Goal: Task Accomplishment & Management: Manage account settings

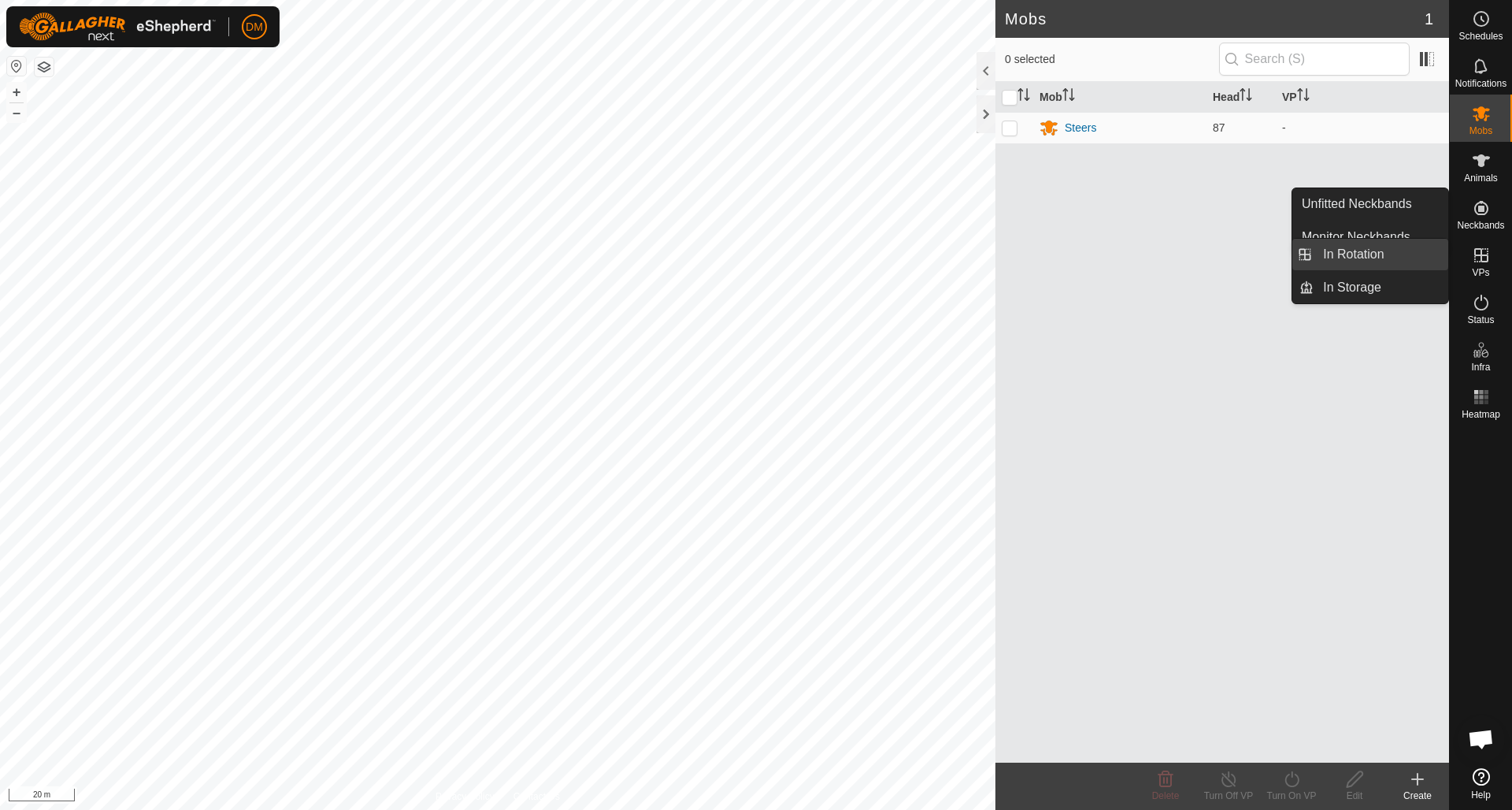
click at [1330, 252] on link "In Rotation" at bounding box center [1381, 254] width 135 height 32
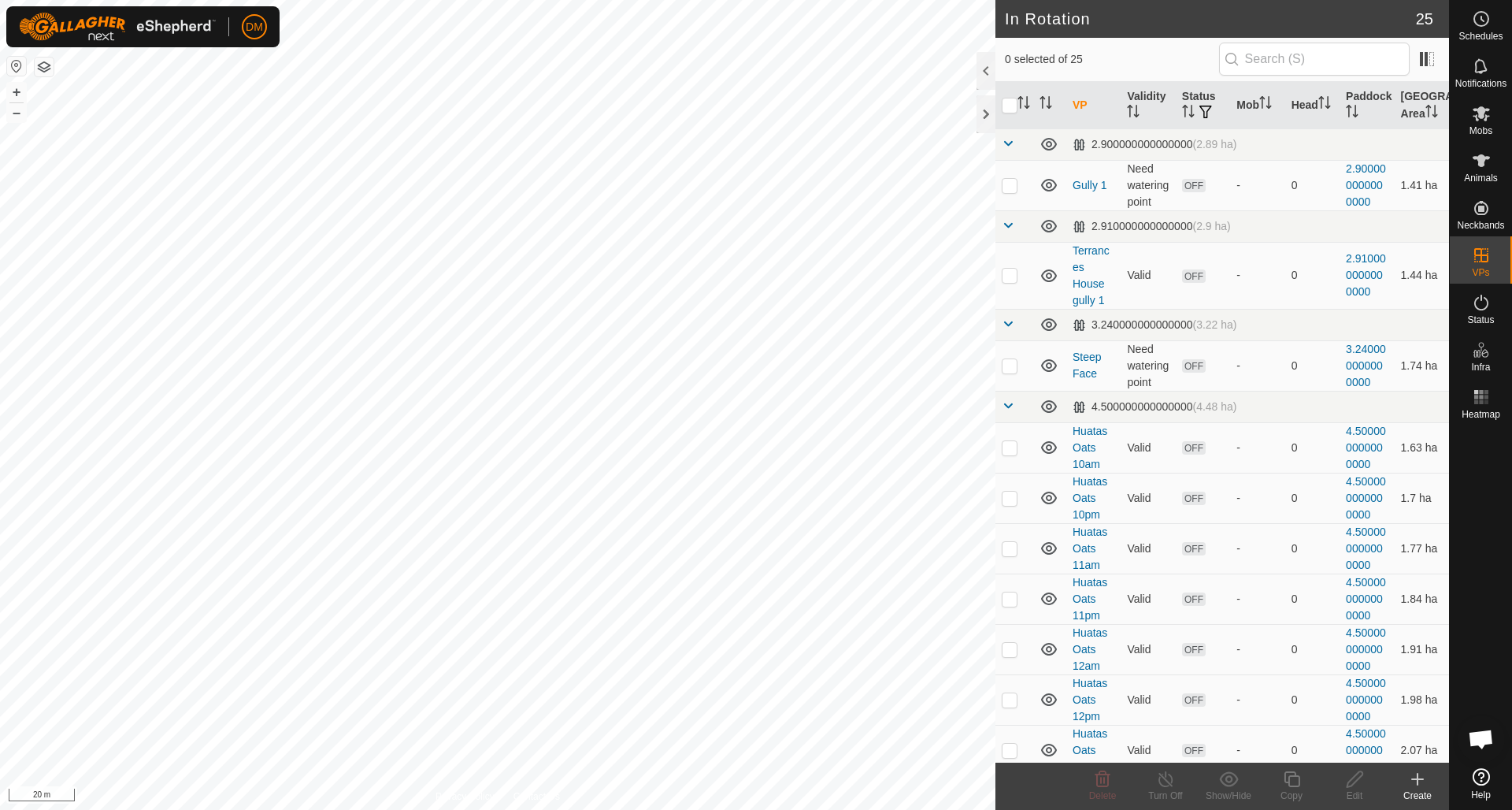
checkbox input "true"
click at [1293, 780] on icon at bounding box center [1291, 779] width 19 height 19
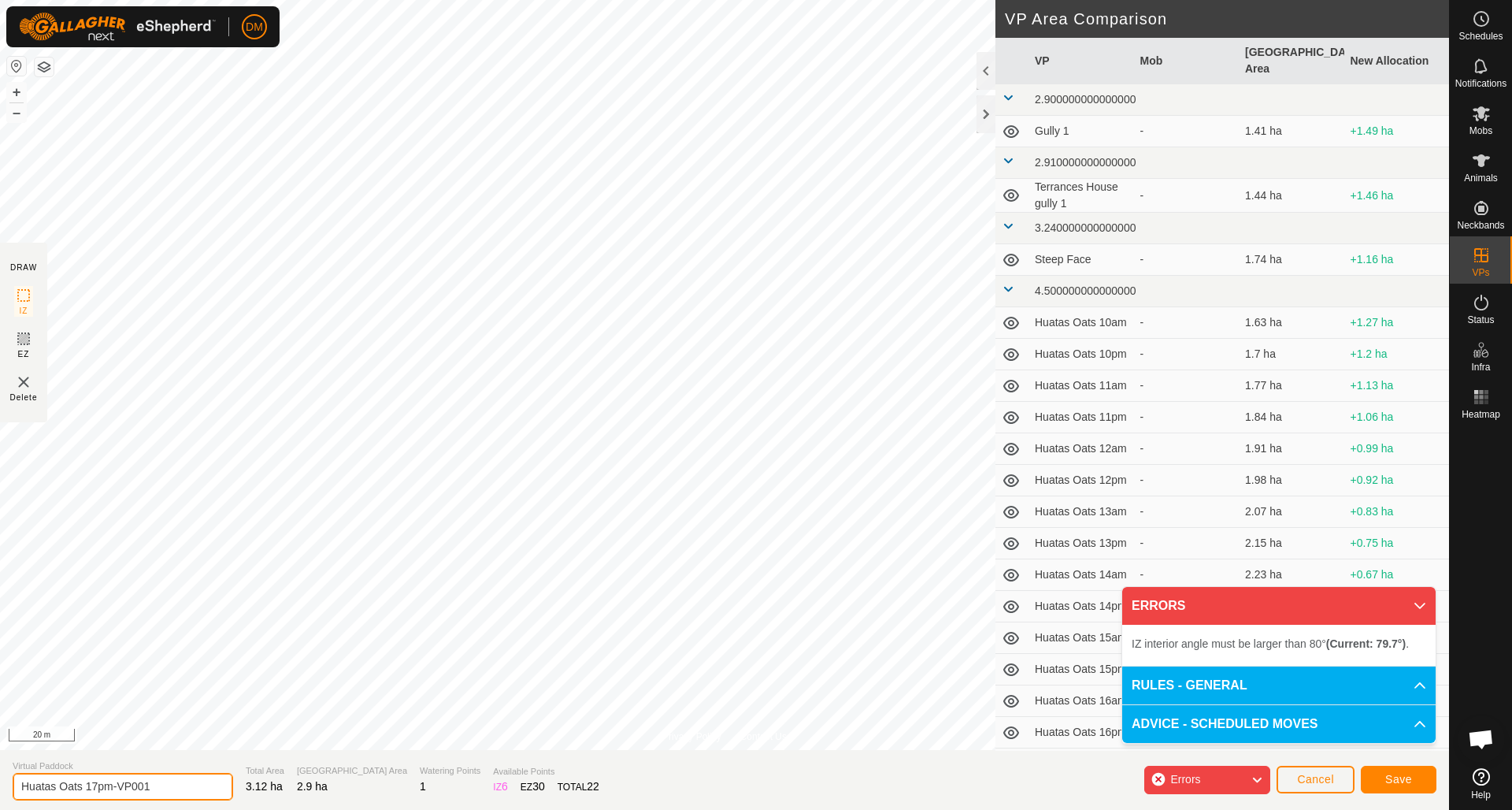
drag, startPoint x: 87, startPoint y: 782, endPoint x: 161, endPoint y: 784, distance: 74.0
click at [162, 784] on input "Huatas Oats 17pm-VP001" at bounding box center [122, 786] width 221 height 28
type input "Huatas Oats 18am"
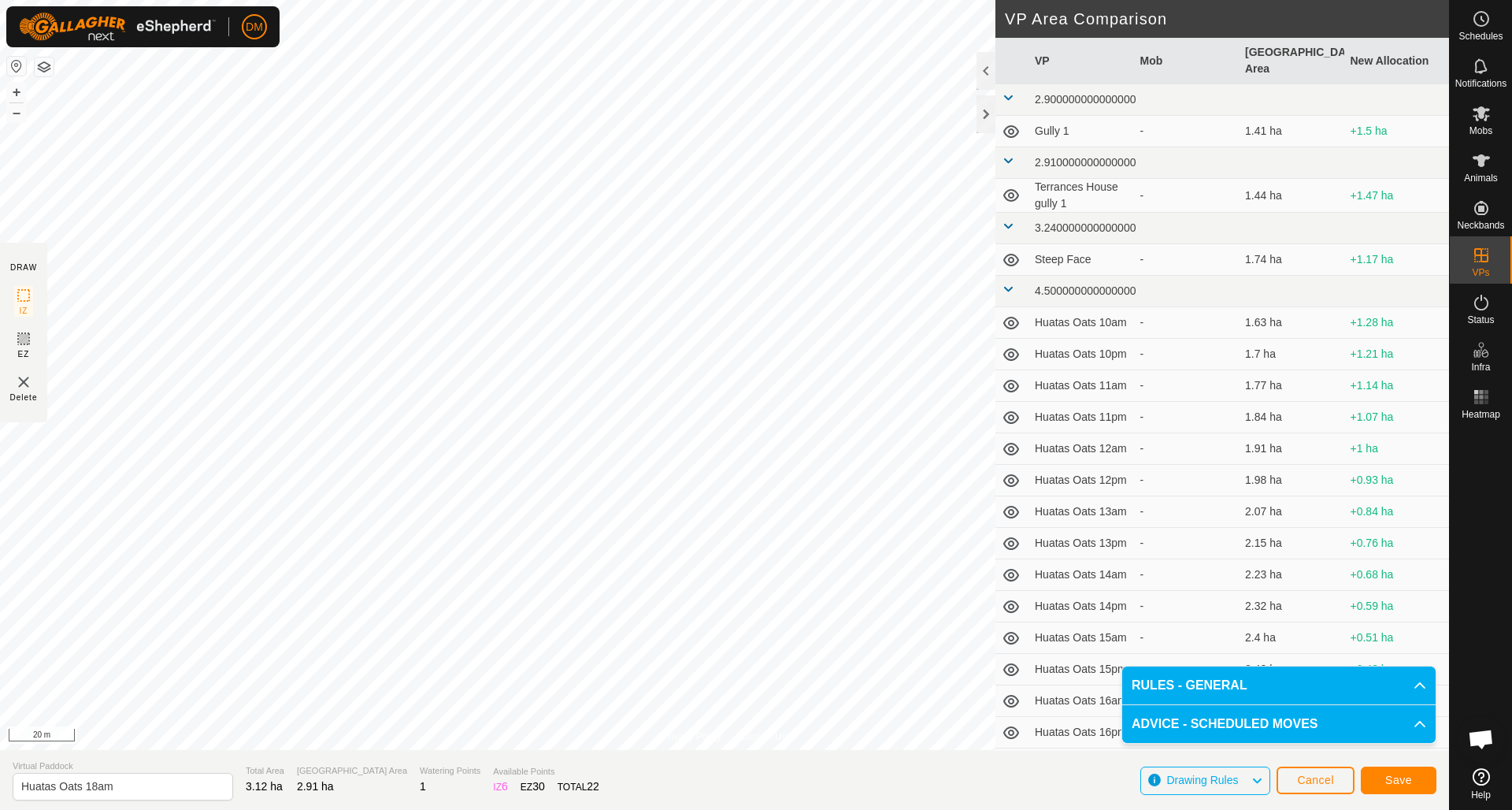
click at [1399, 781] on span "Save" at bounding box center [1398, 779] width 27 height 13
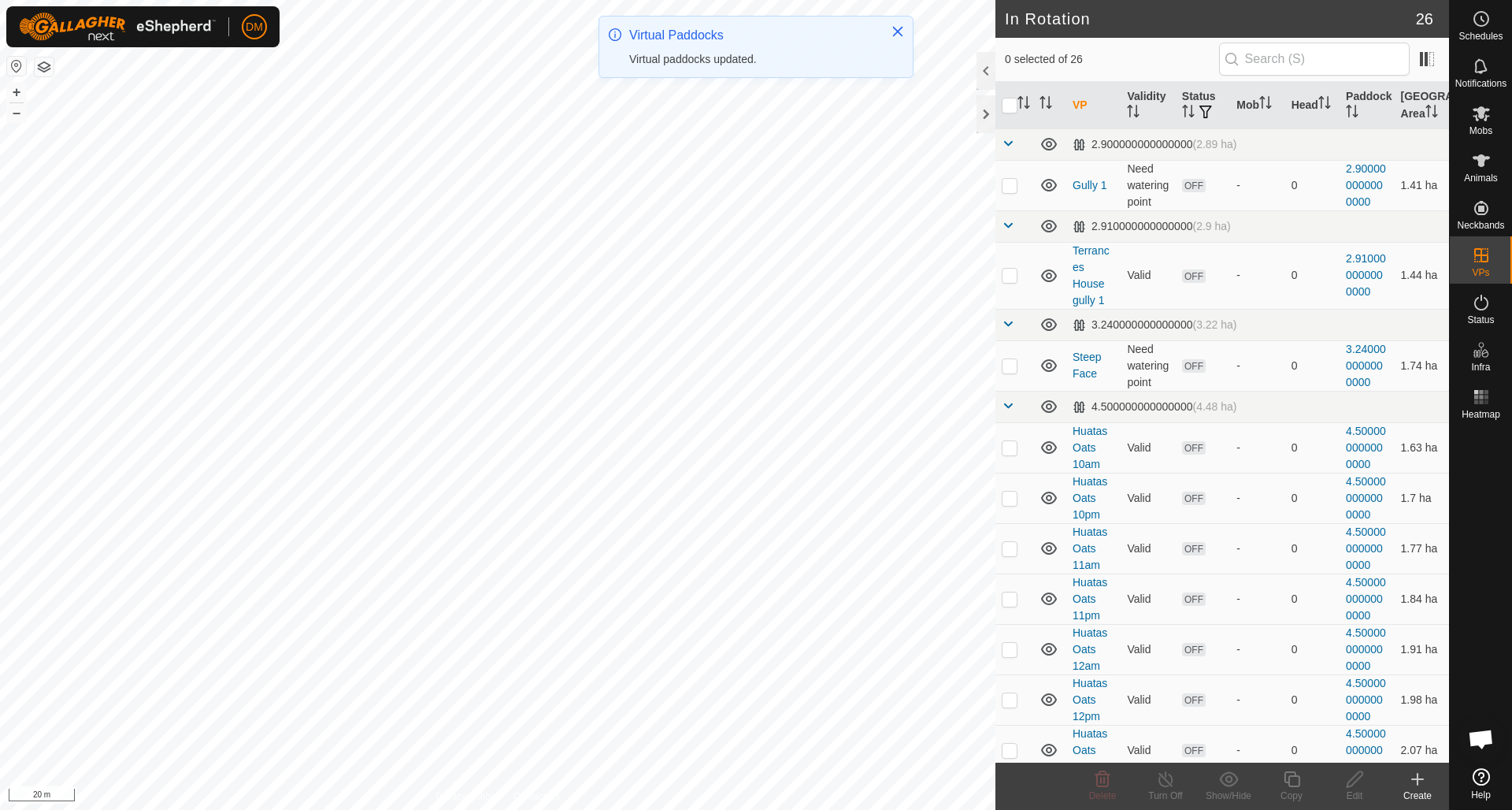
checkbox input "true"
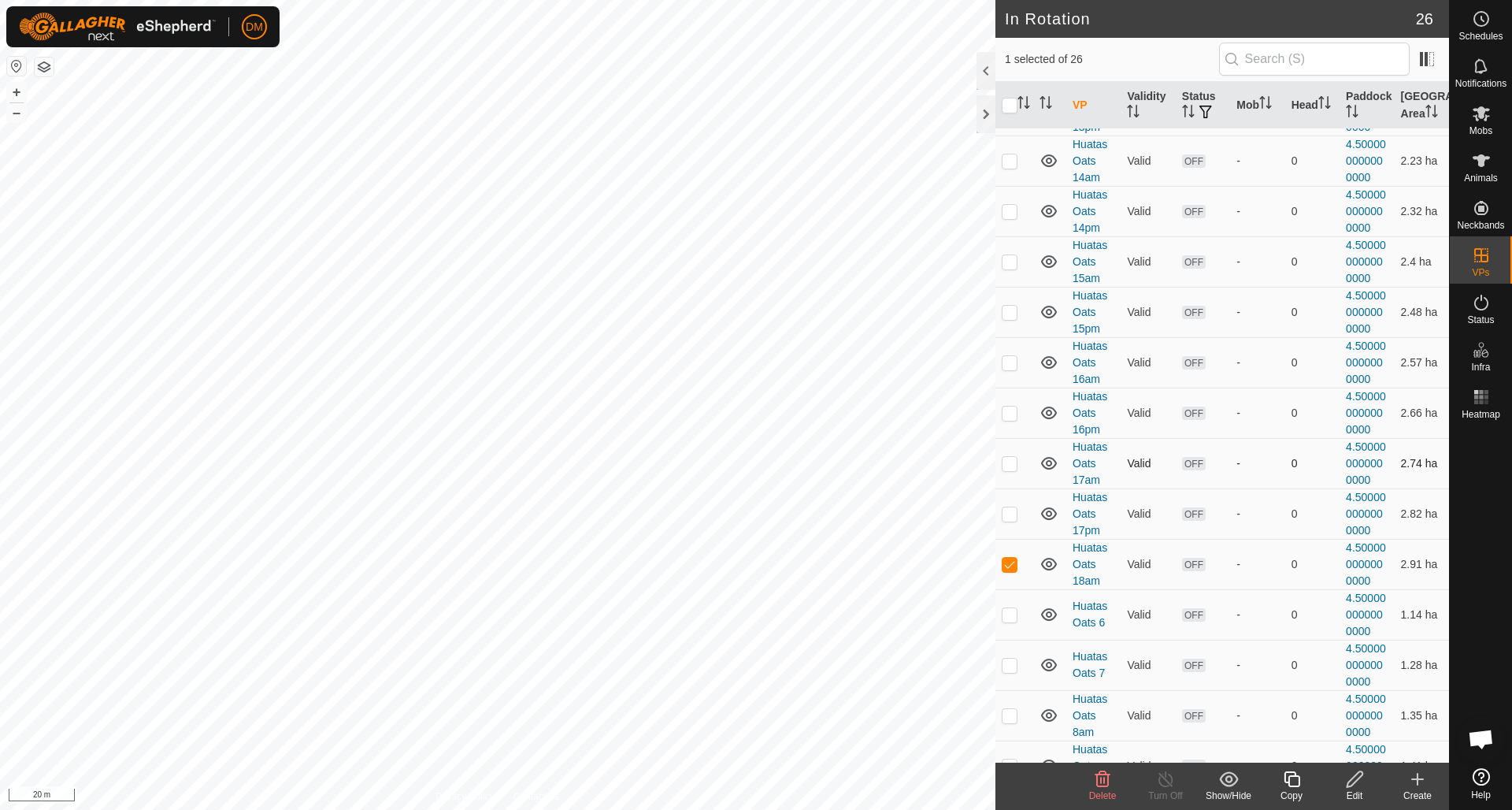
scroll to position [713, 0]
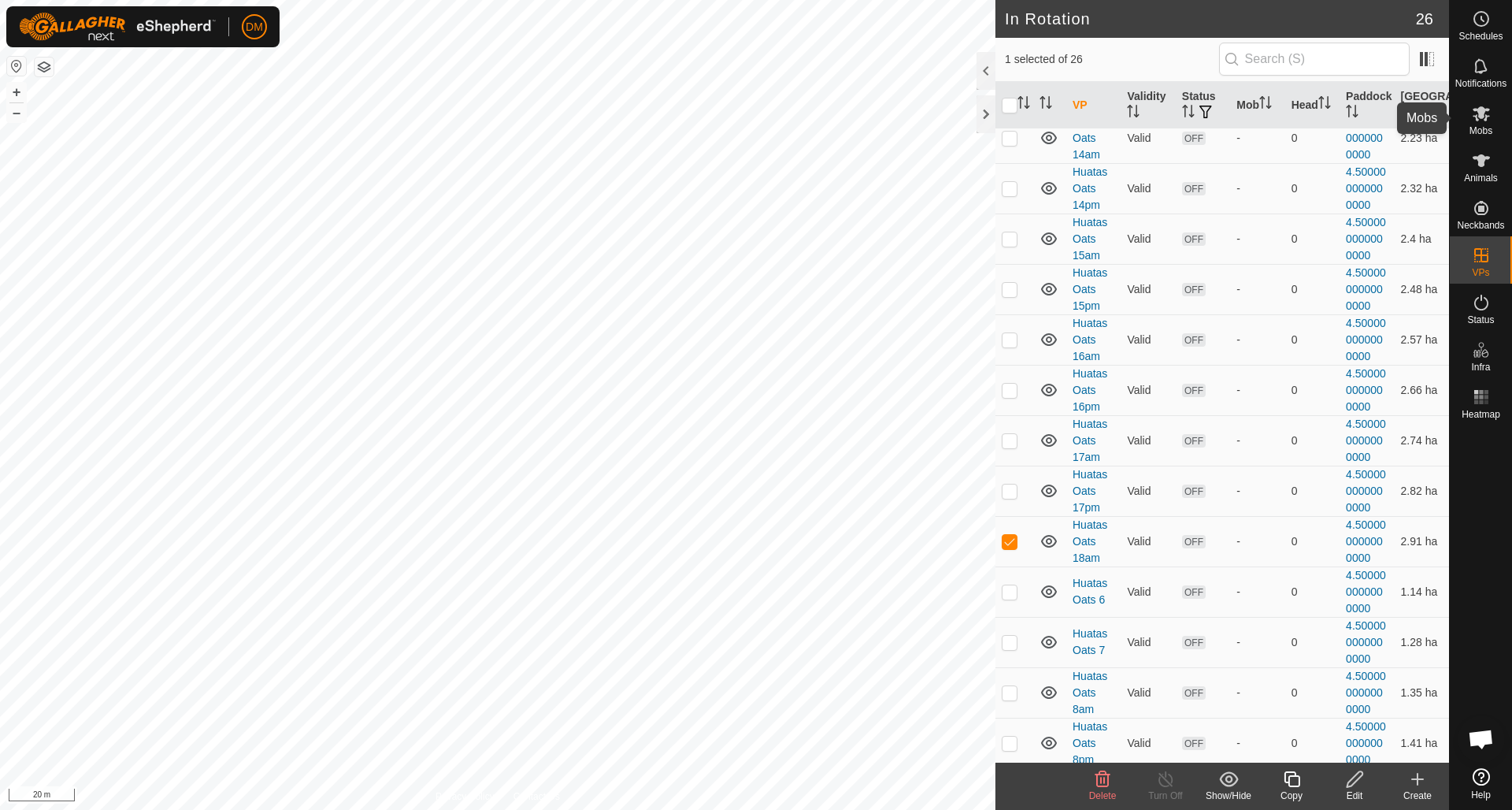
click at [1491, 110] on es-mob-svg-icon at bounding box center [1480, 114] width 28 height 25
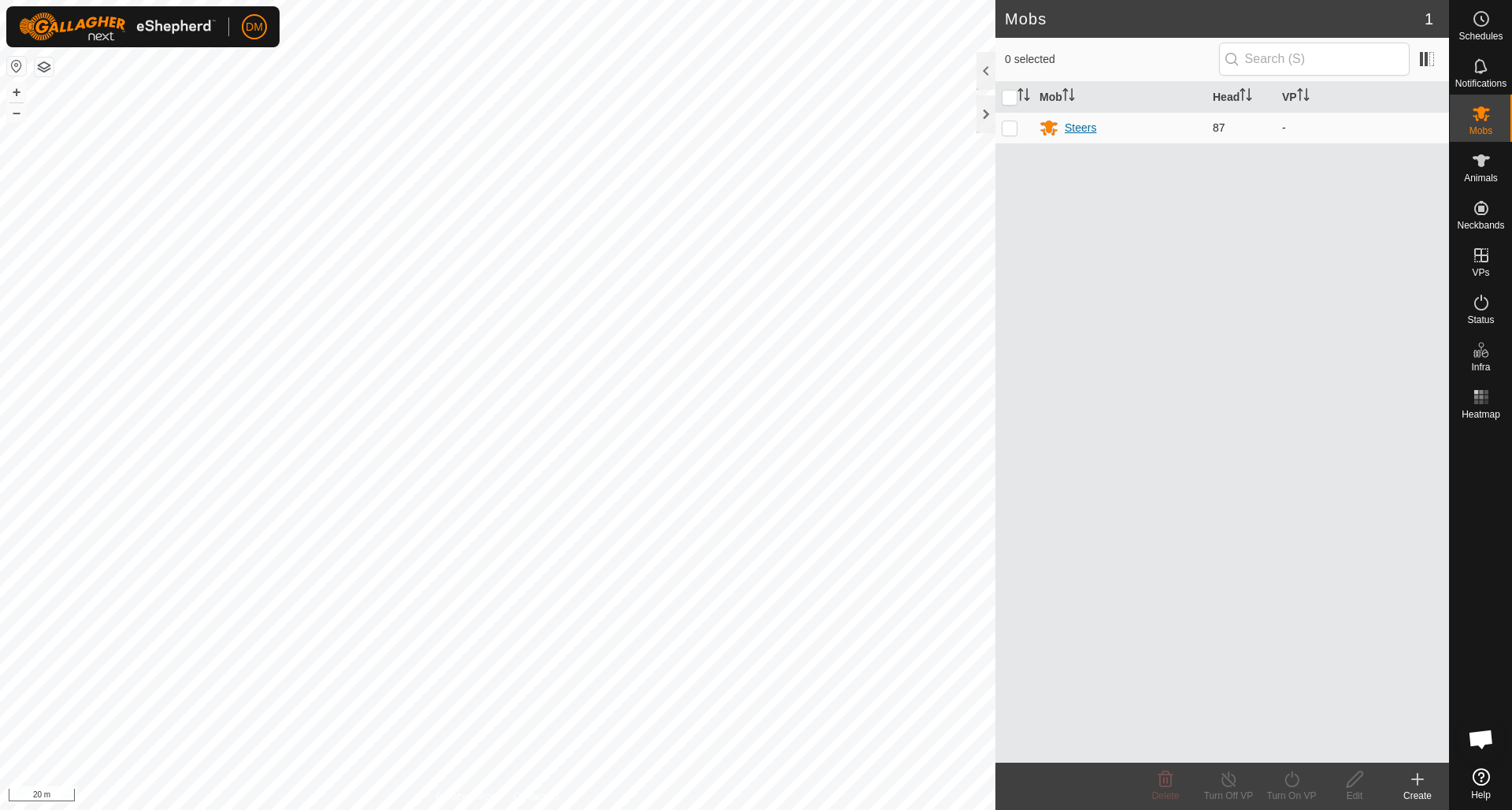
click at [1074, 132] on div "Steers" at bounding box center [1080, 127] width 32 height 16
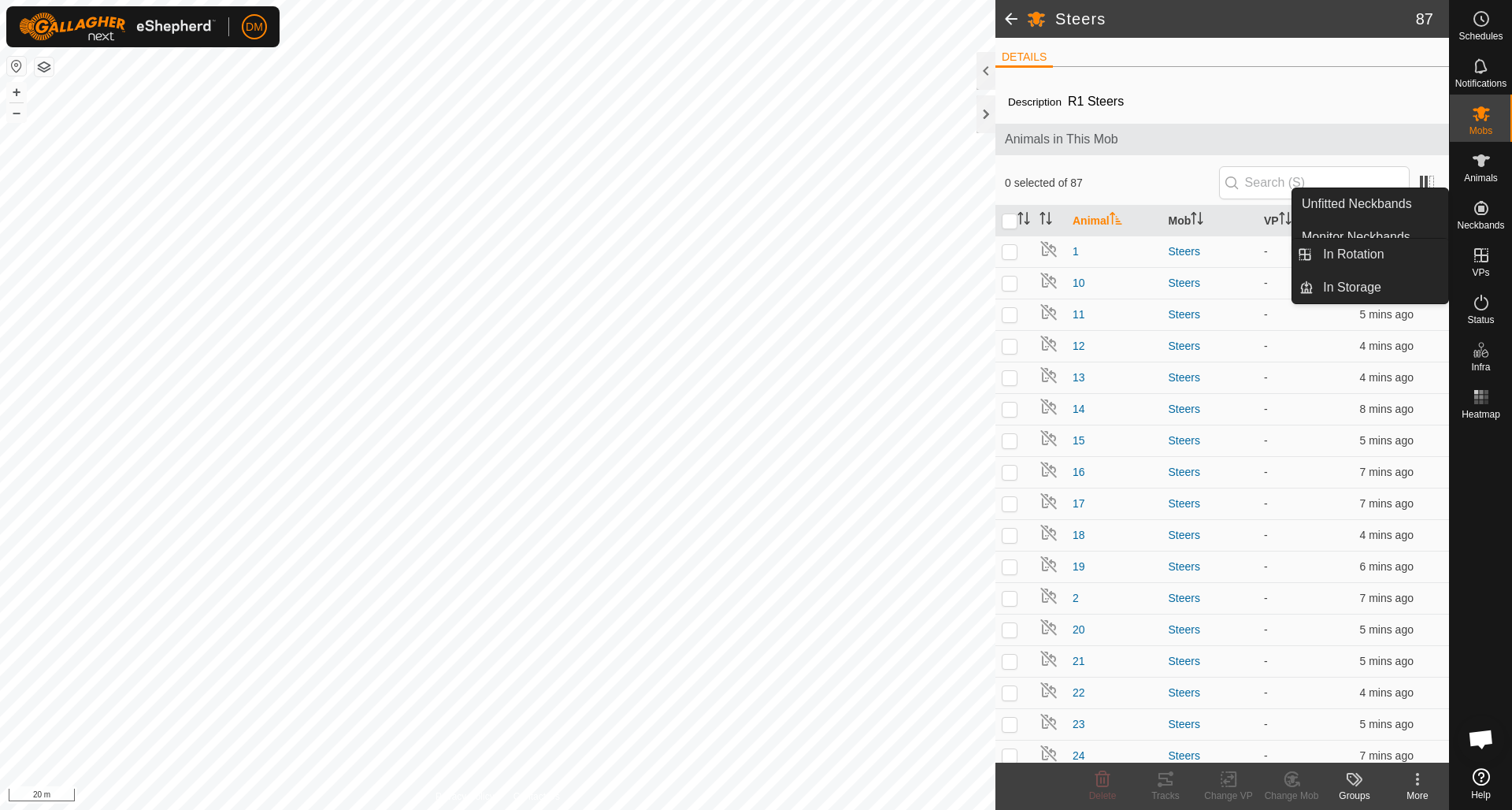
click at [1485, 265] on es-virtualpaddocks-svg-icon at bounding box center [1480, 255] width 28 height 25
click at [1342, 250] on link "In Rotation" at bounding box center [1381, 254] width 135 height 32
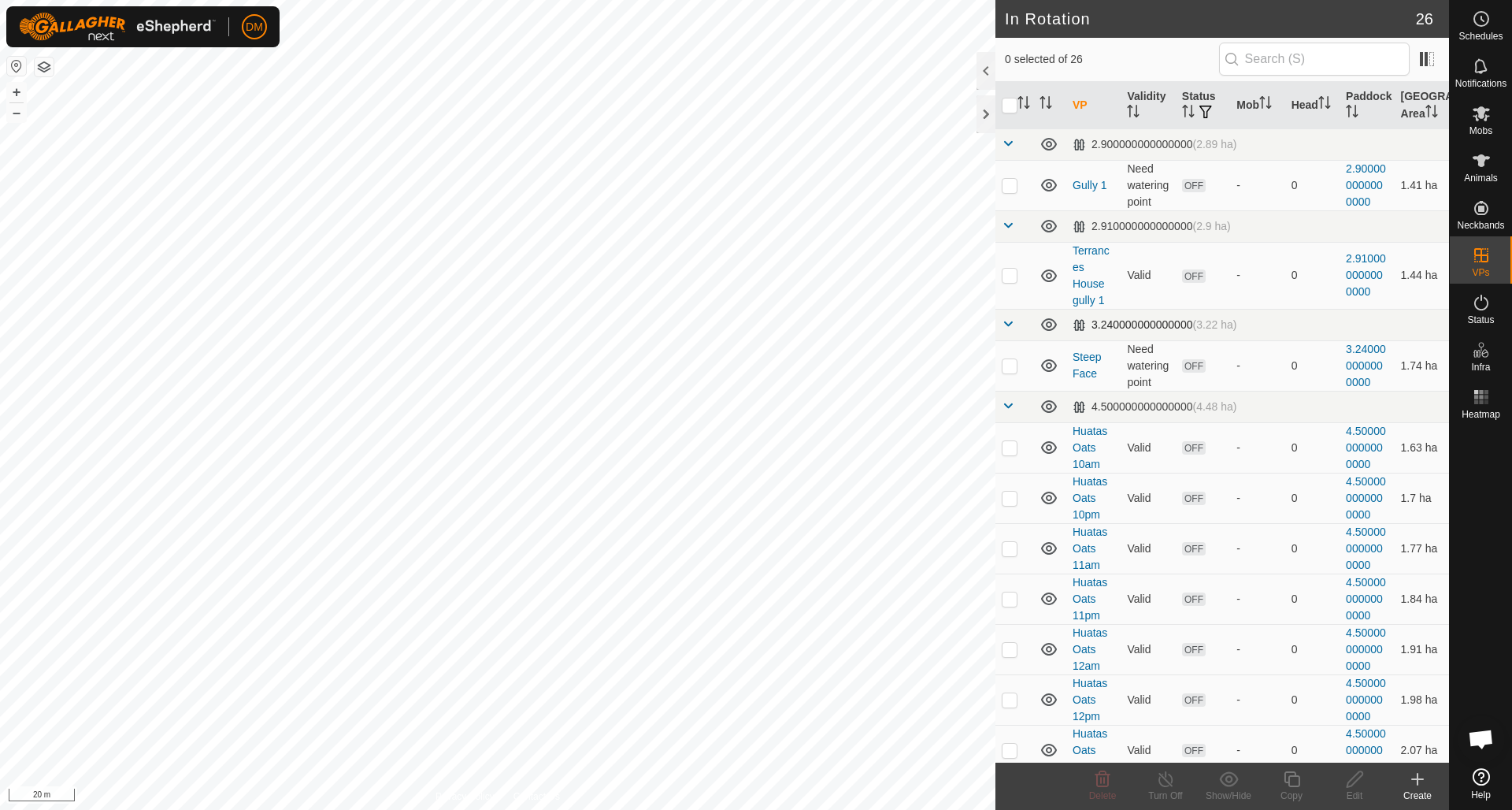
checkbox input "true"
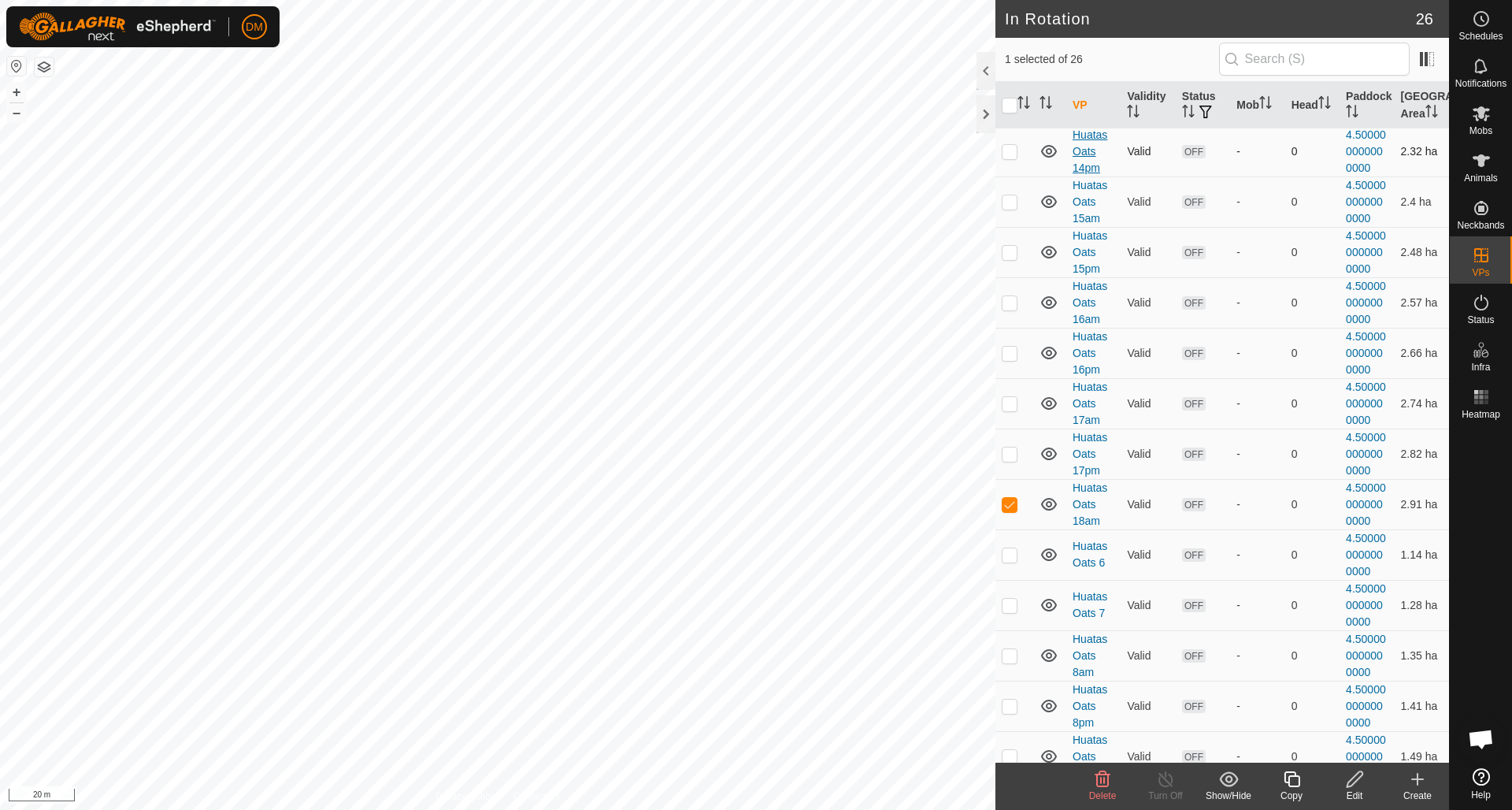
scroll to position [793, 0]
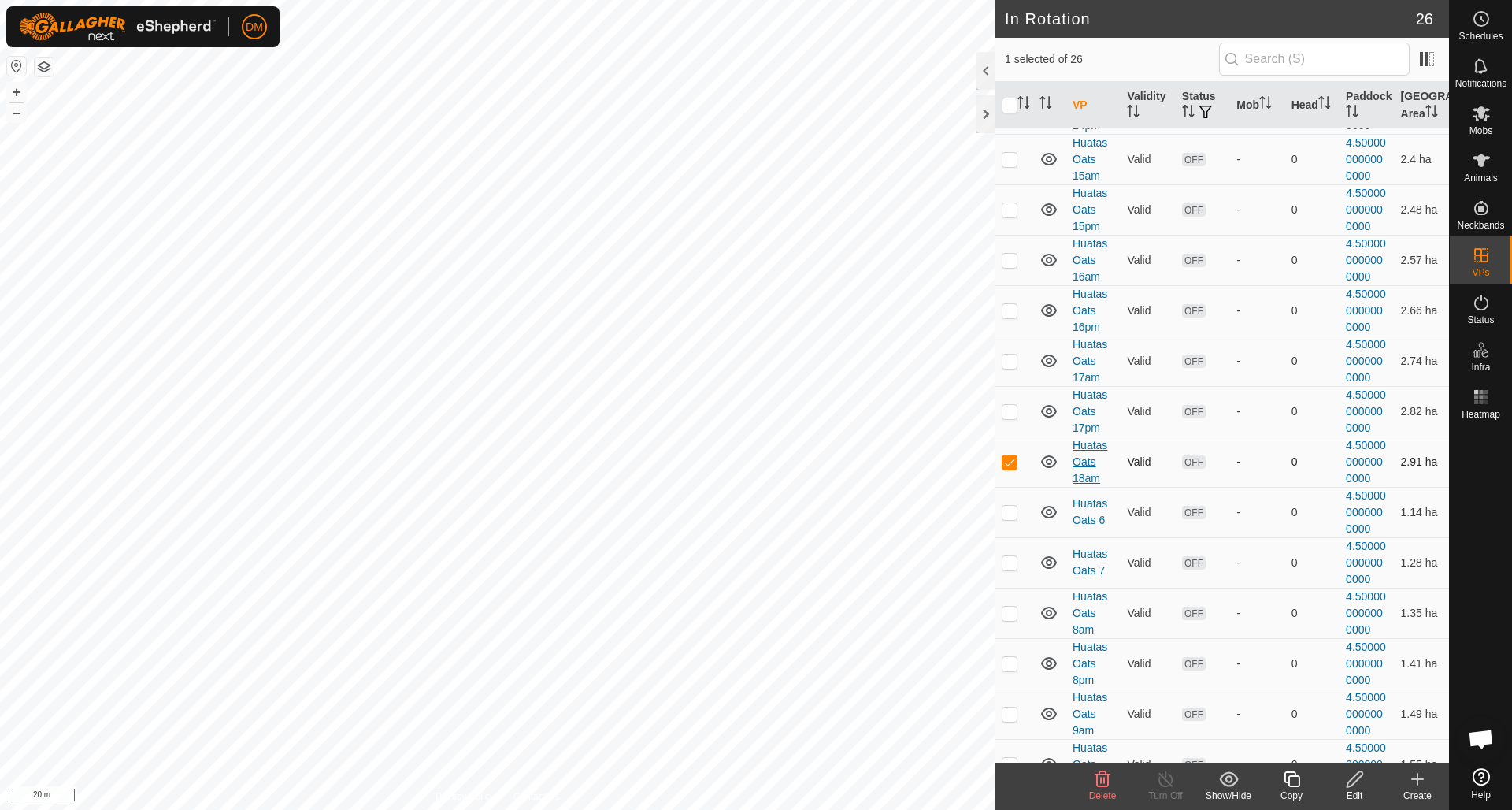
click at [1086, 467] on link "Huatas Oats 18am" at bounding box center [1090, 460] width 35 height 45
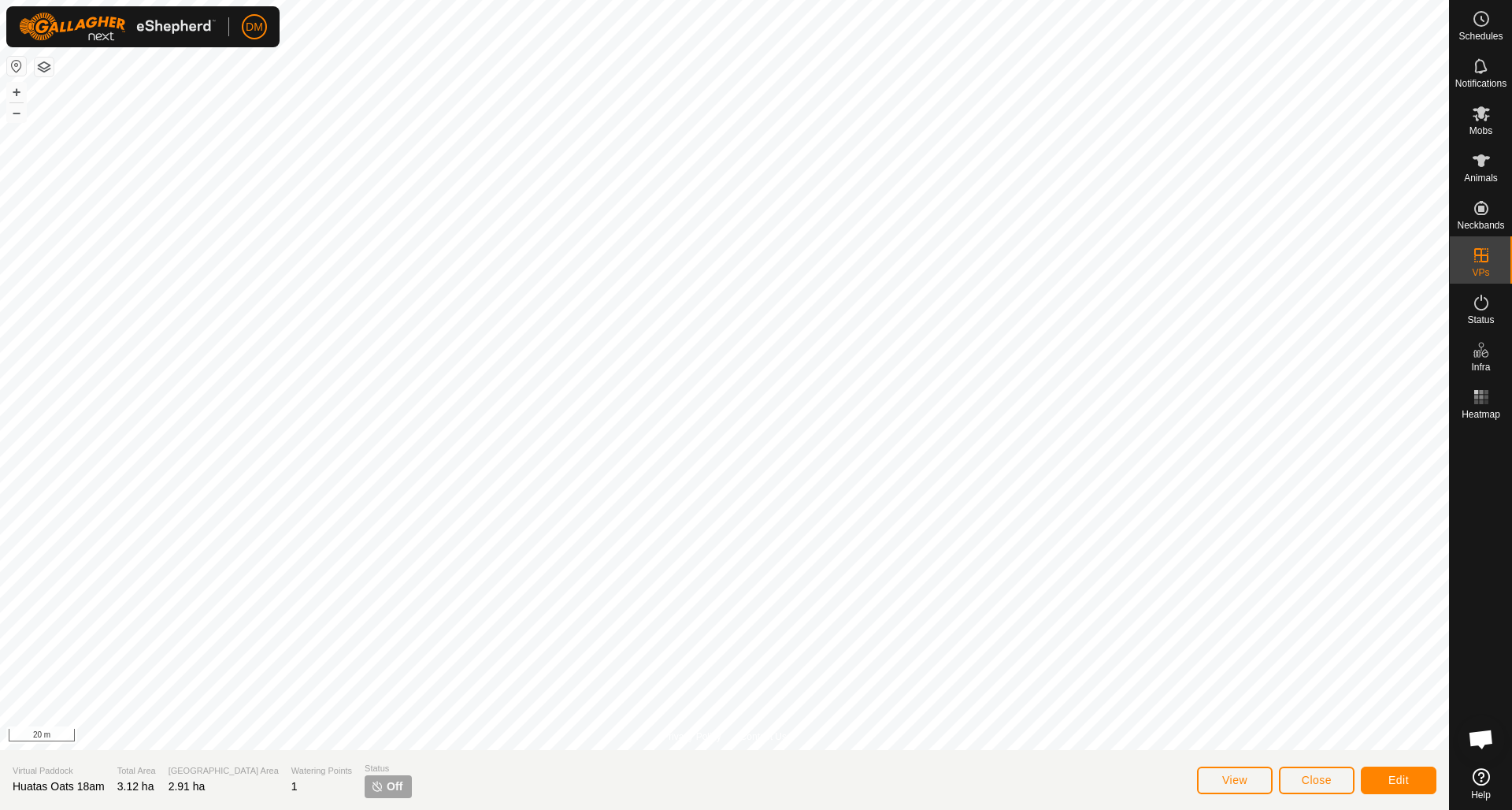
click at [1319, 775] on span "Close" at bounding box center [1316, 779] width 30 height 13
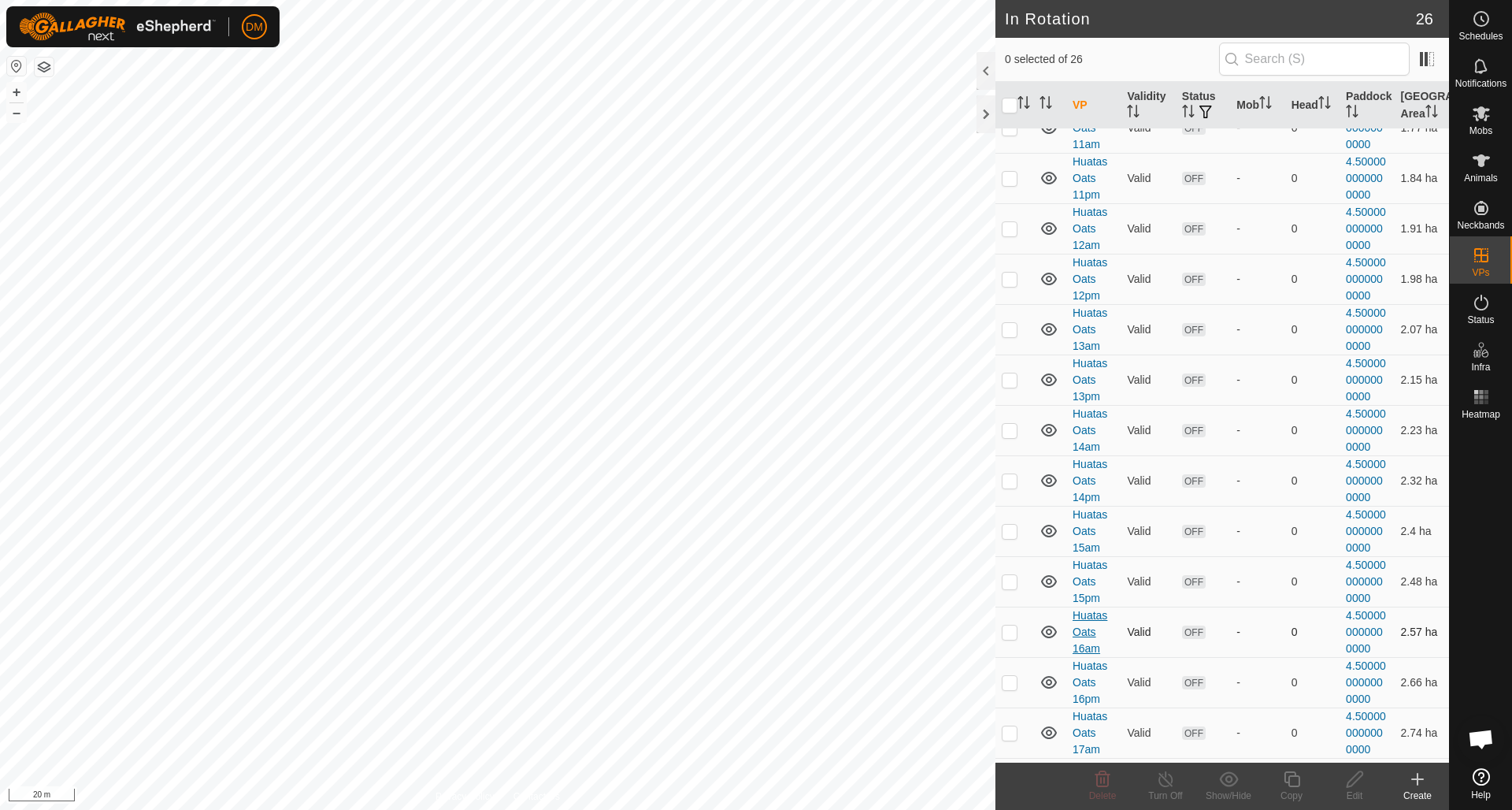
scroll to position [474, 0]
checkbox input "true"
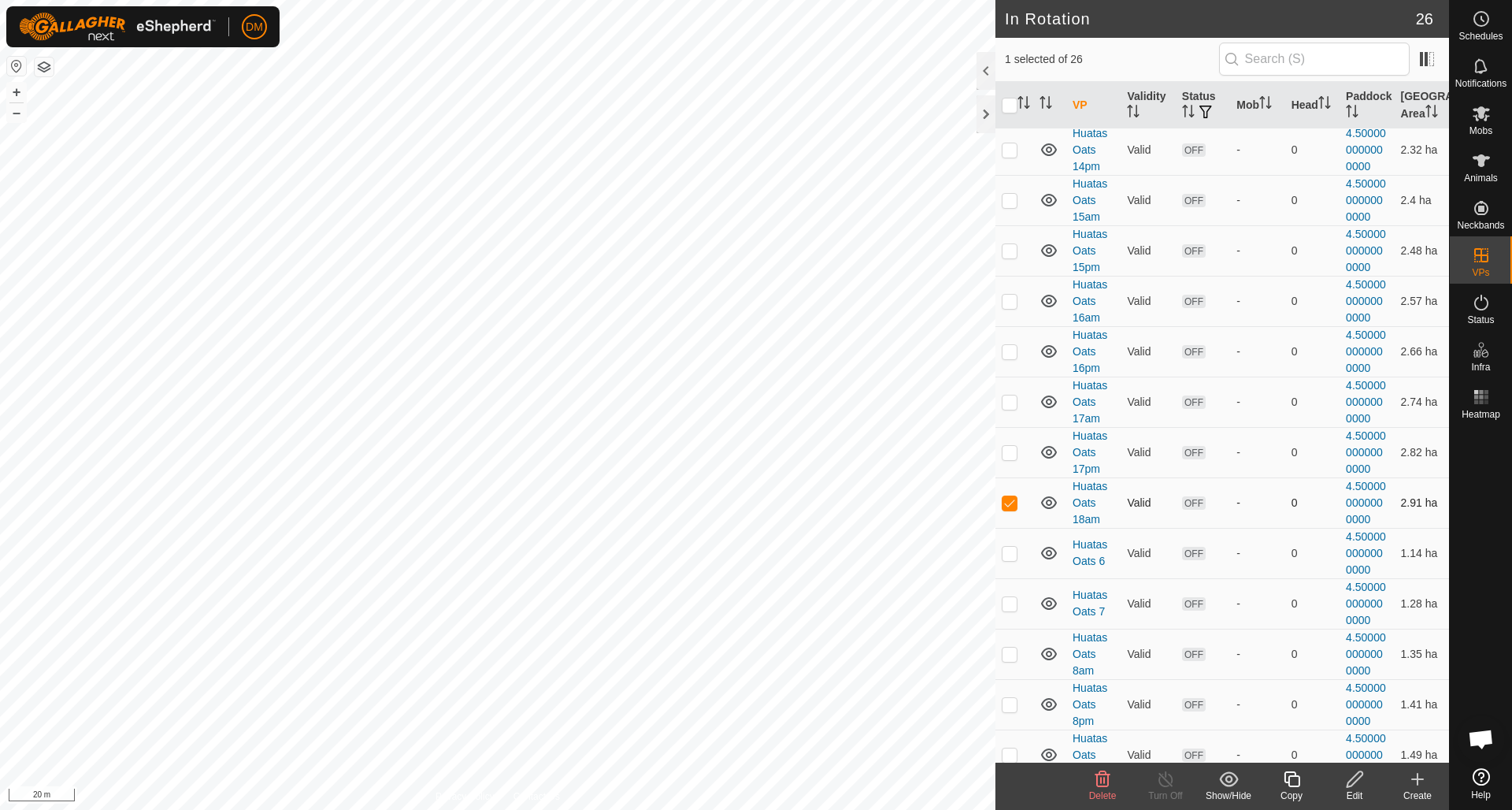
scroll to position [753, 0]
click at [1191, 500] on span "OFF" at bounding box center [1193, 501] width 24 height 13
click at [1290, 780] on icon at bounding box center [1291, 779] width 19 height 19
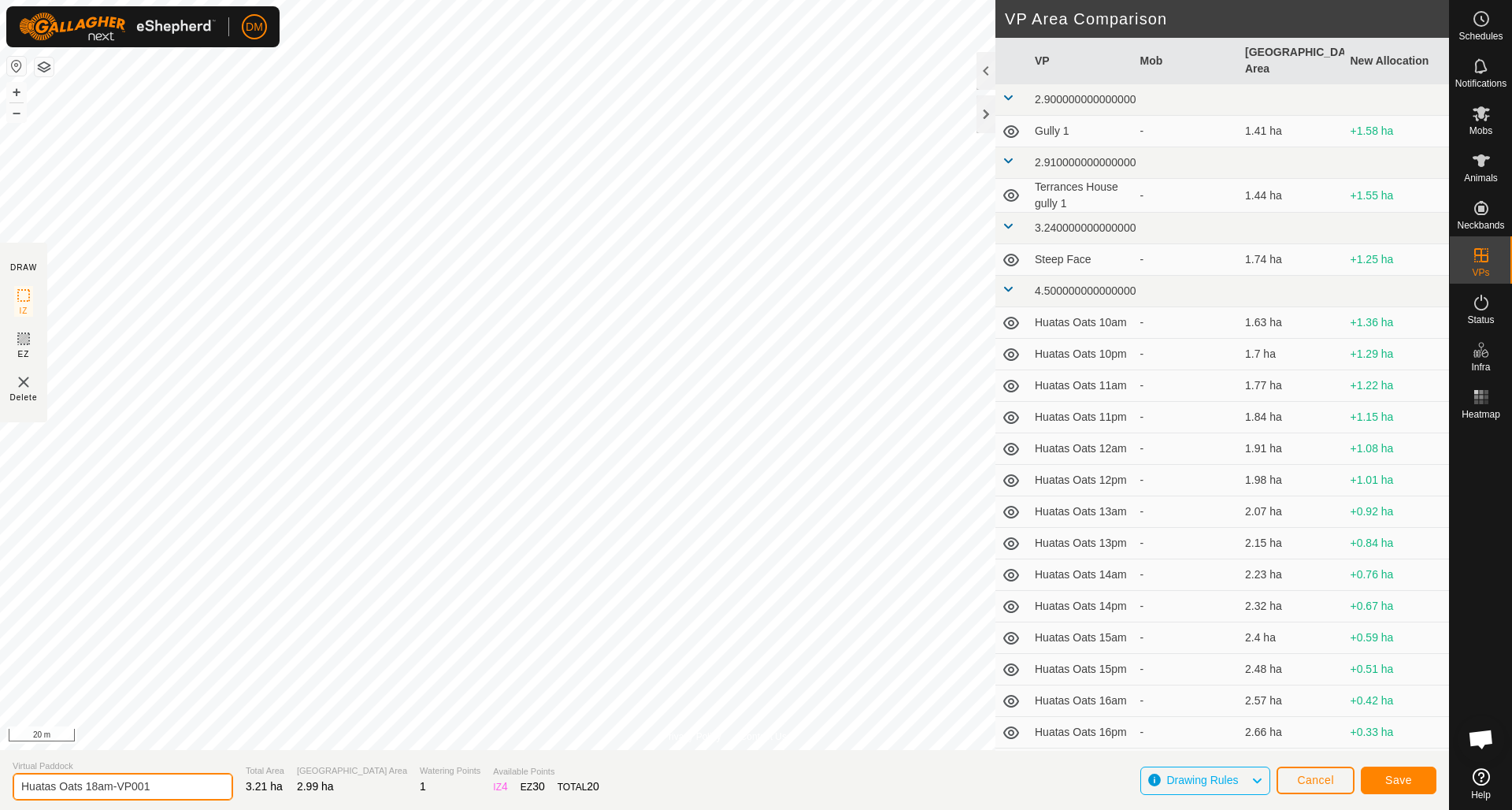
drag, startPoint x: 99, startPoint y: 786, endPoint x: 165, endPoint y: 787, distance: 66.0
click at [167, 786] on input "Huatas Oats 18am-VP001" at bounding box center [122, 786] width 221 height 28
type input "Huatas Oats 18pm"
click at [1404, 784] on span "Save" at bounding box center [1398, 779] width 27 height 13
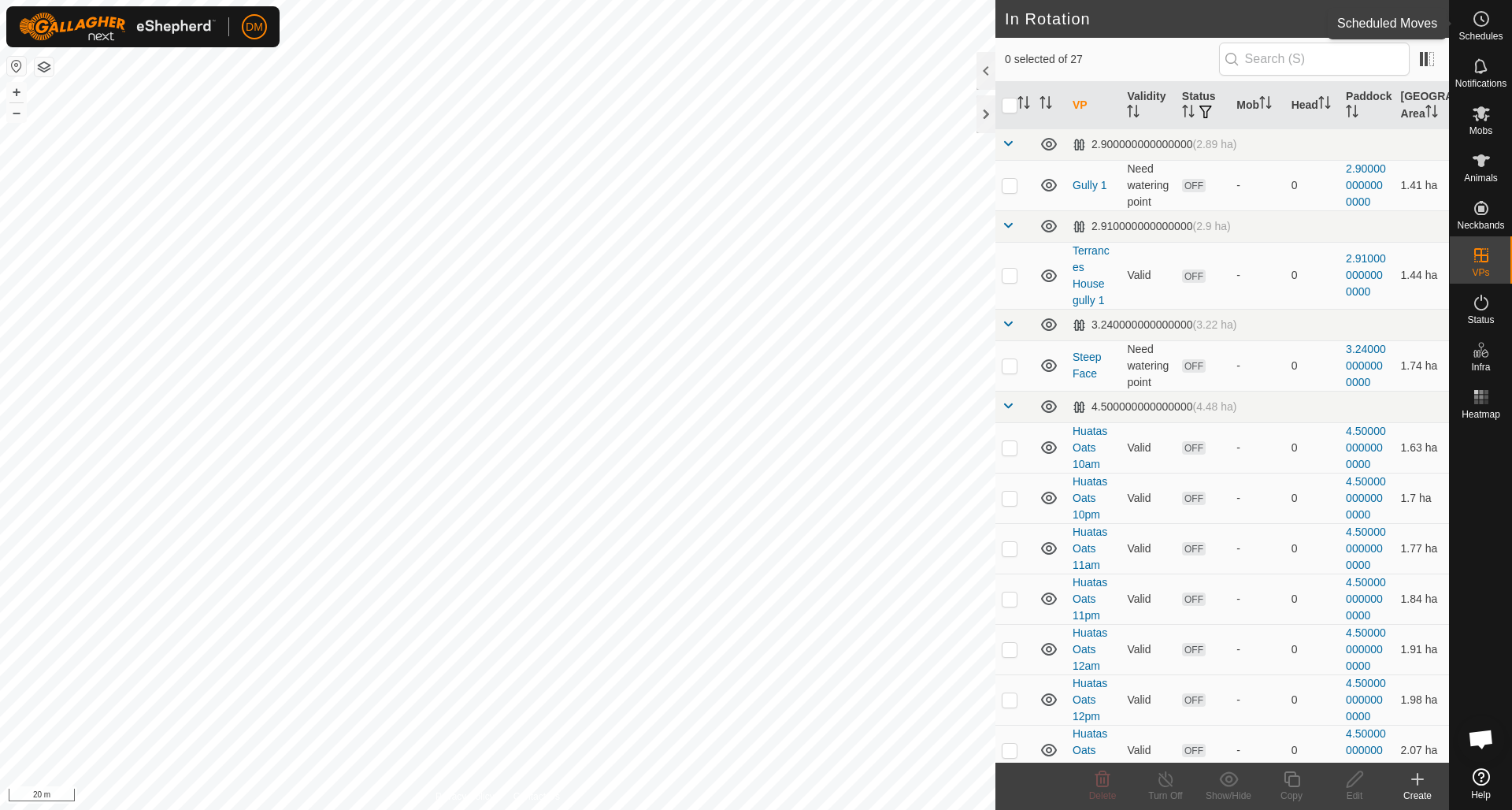
click at [1480, 15] on icon at bounding box center [1481, 19] width 19 height 19
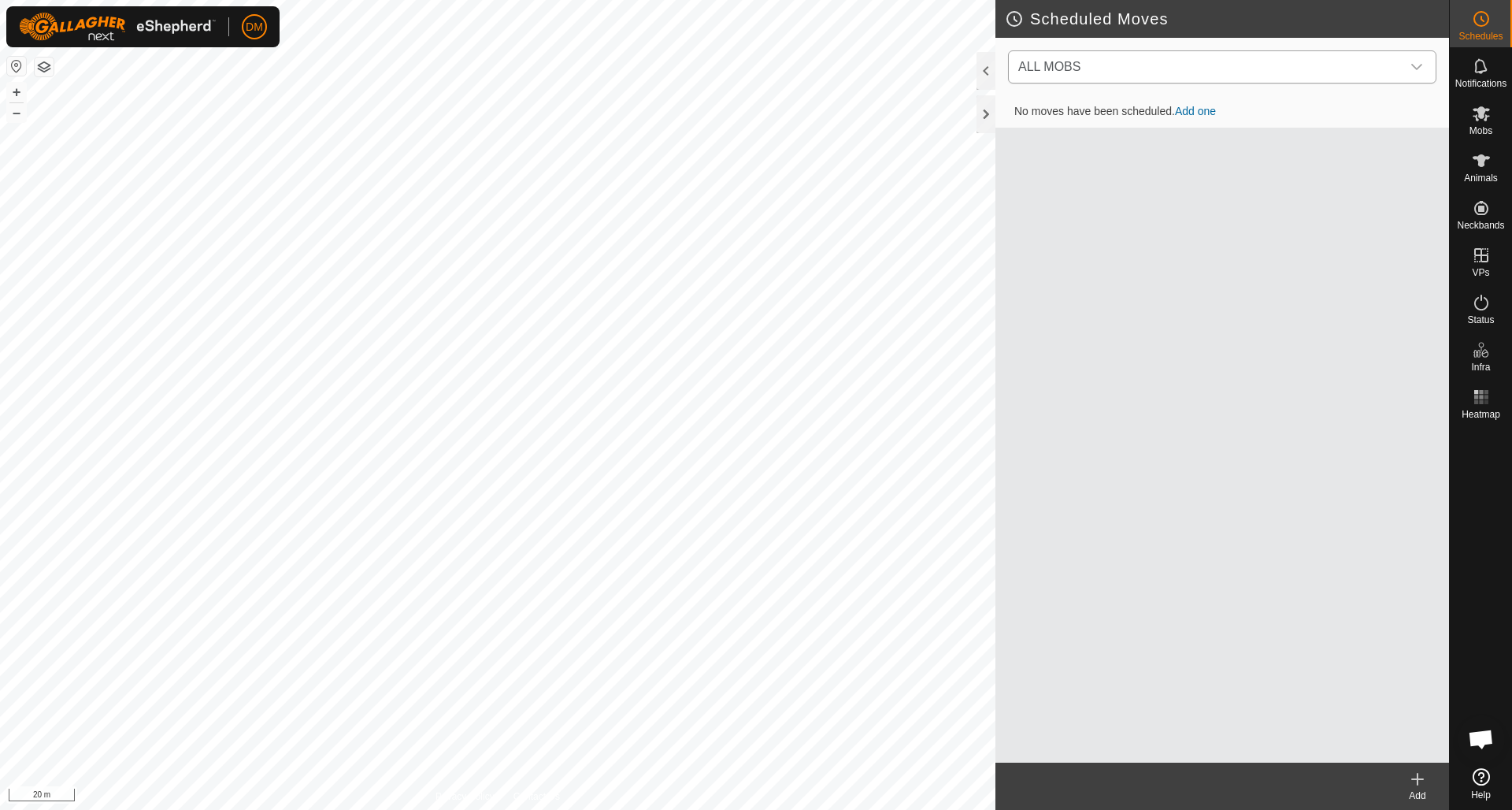
click at [1195, 69] on span "ALL MOBS" at bounding box center [1207, 66] width 389 height 32
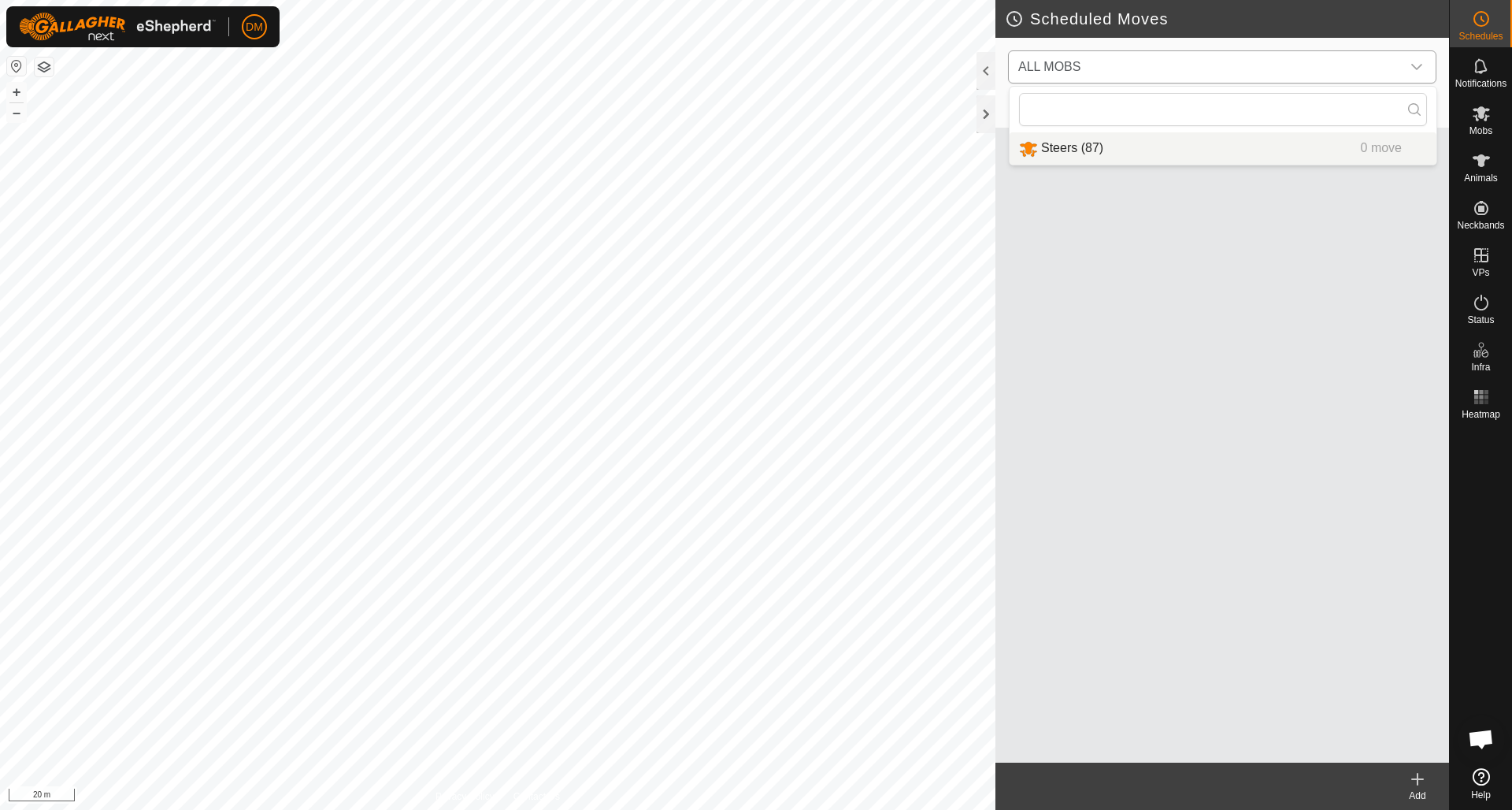
click at [1069, 143] on li "Steers (87) 0 move" at bounding box center [1222, 148] width 427 height 33
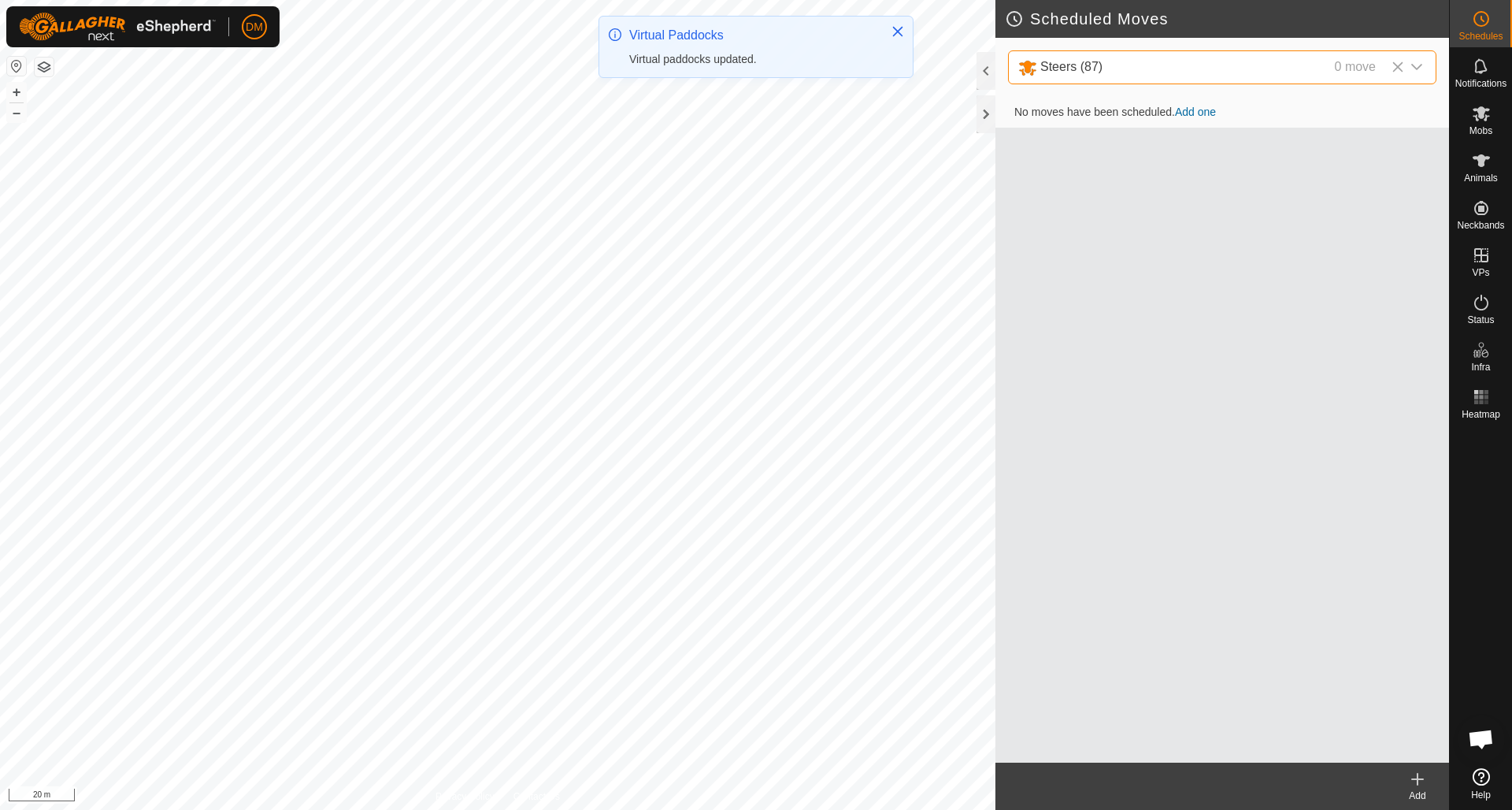
click at [1416, 775] on icon at bounding box center [1418, 779] width 19 height 19
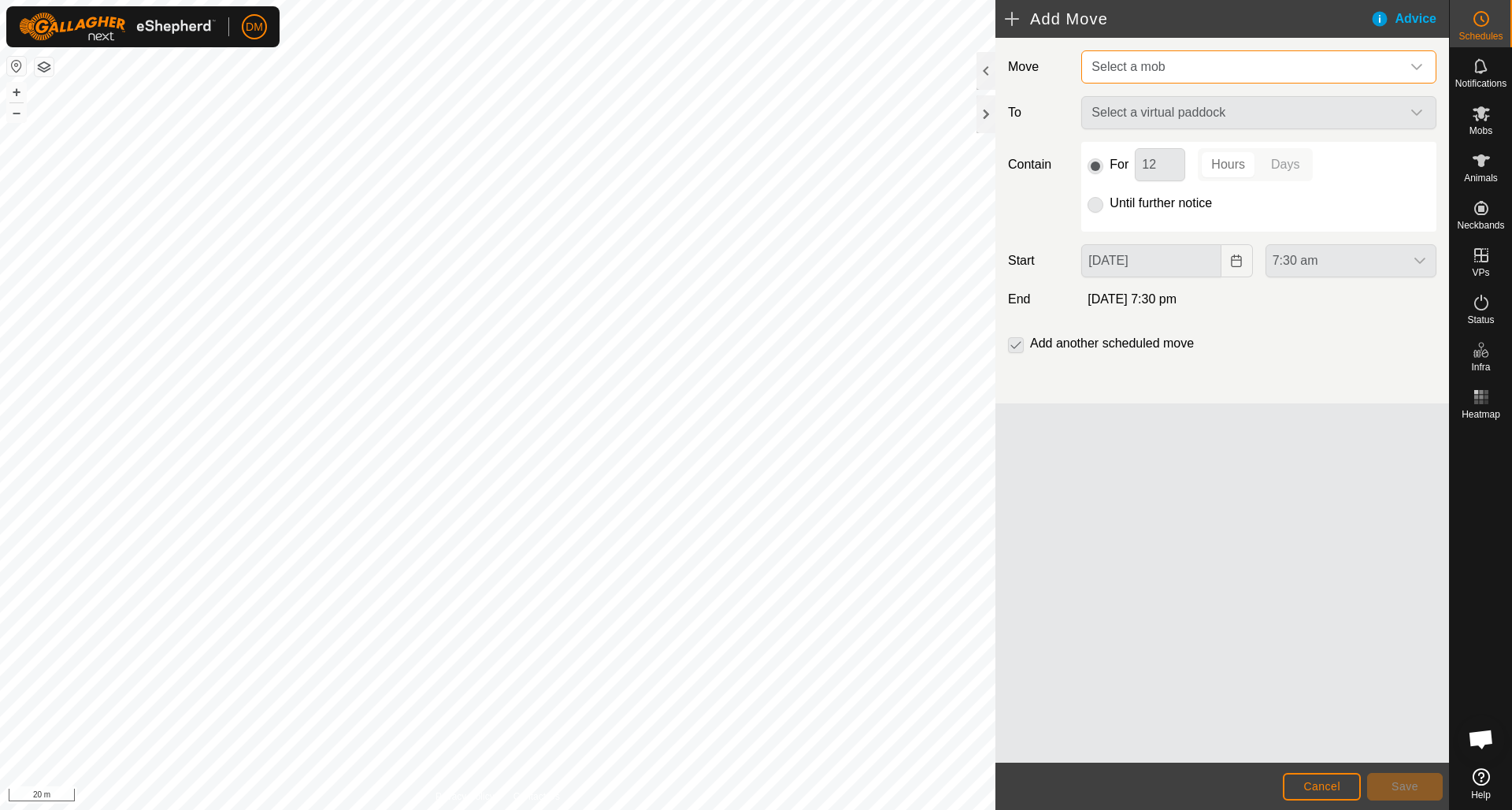
click at [1181, 60] on span "Select a mob" at bounding box center [1243, 66] width 316 height 32
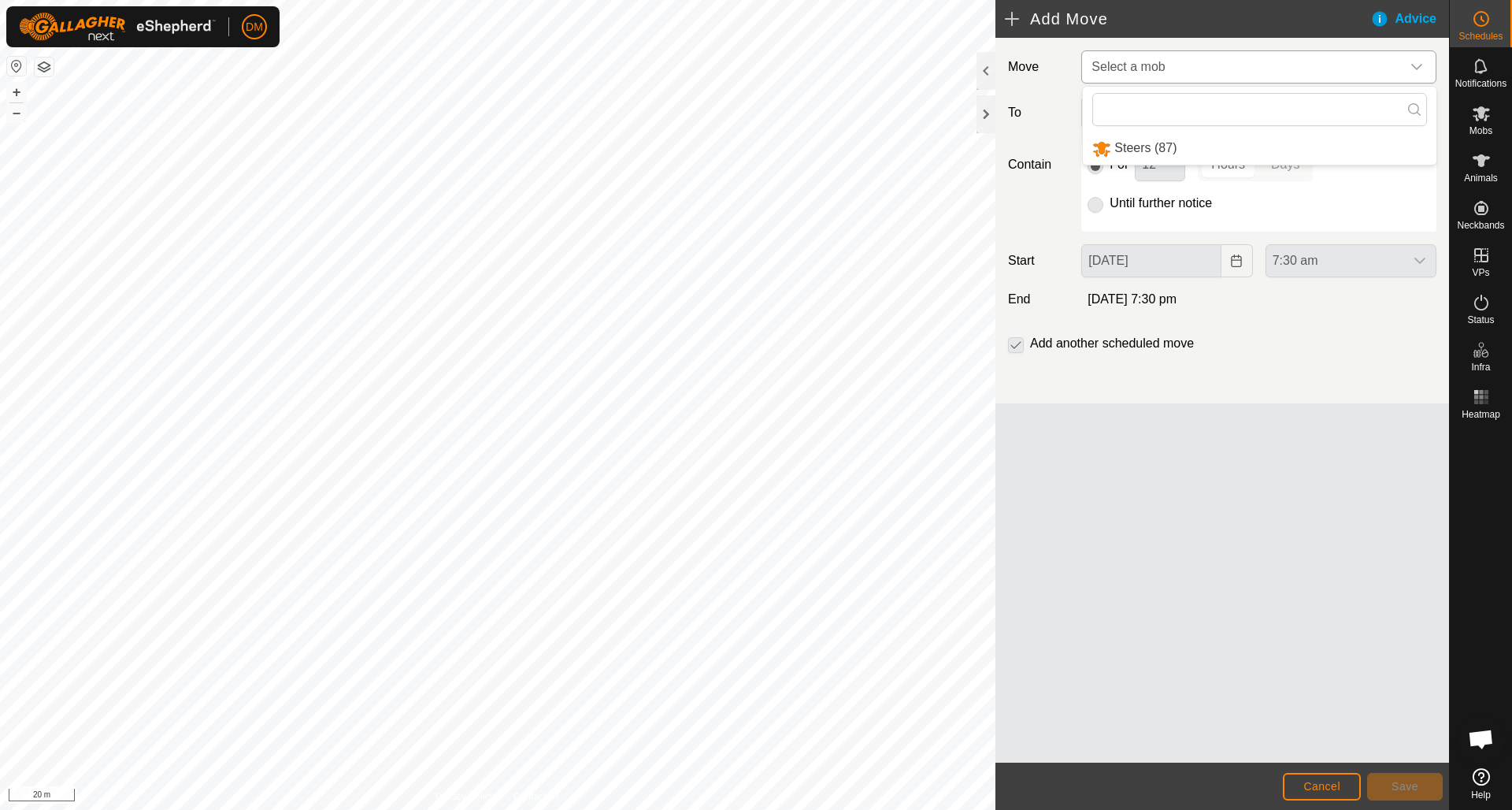
click at [1133, 144] on li "Steers (87)" at bounding box center [1259, 148] width 353 height 33
click at [1151, 117] on span "Select a virtual paddock" at bounding box center [1243, 113] width 316 height 32
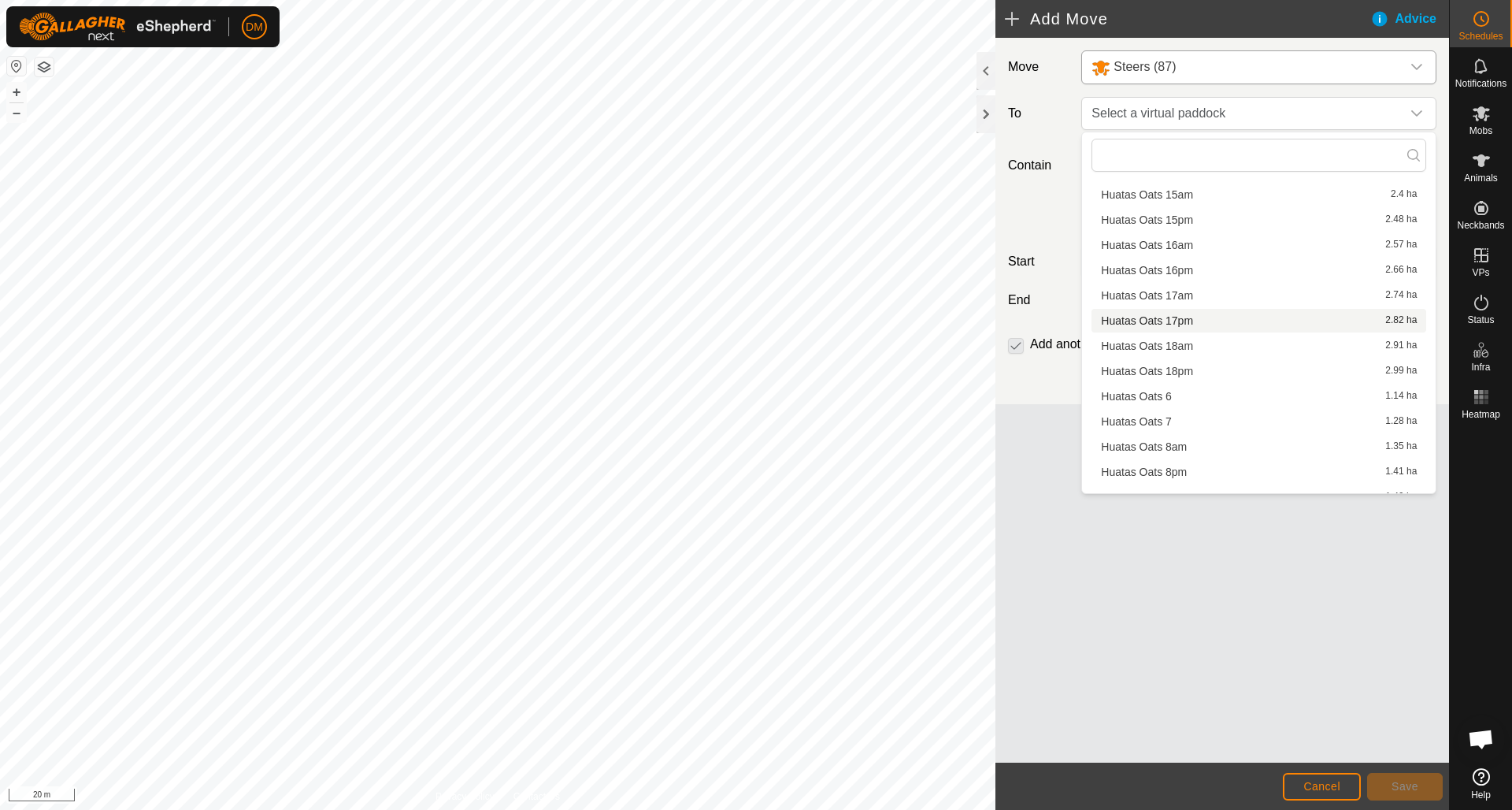
scroll to position [469, 0]
click at [1169, 346] on li "Huatas Oats 18am 2.91 ha" at bounding box center [1259, 345] width 335 height 24
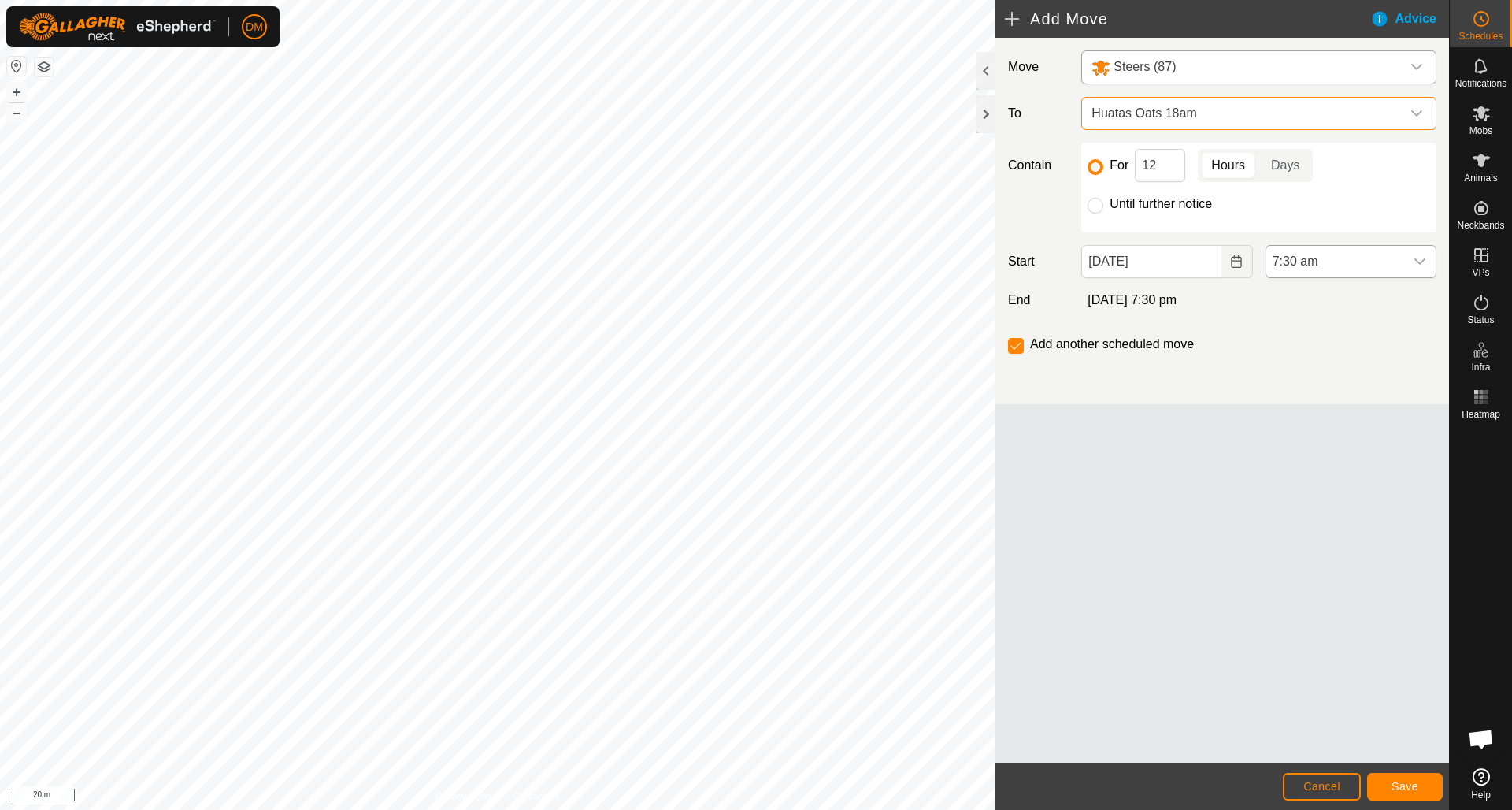
click at [1423, 258] on icon "dropdown trigger" at bounding box center [1420, 261] width 13 height 13
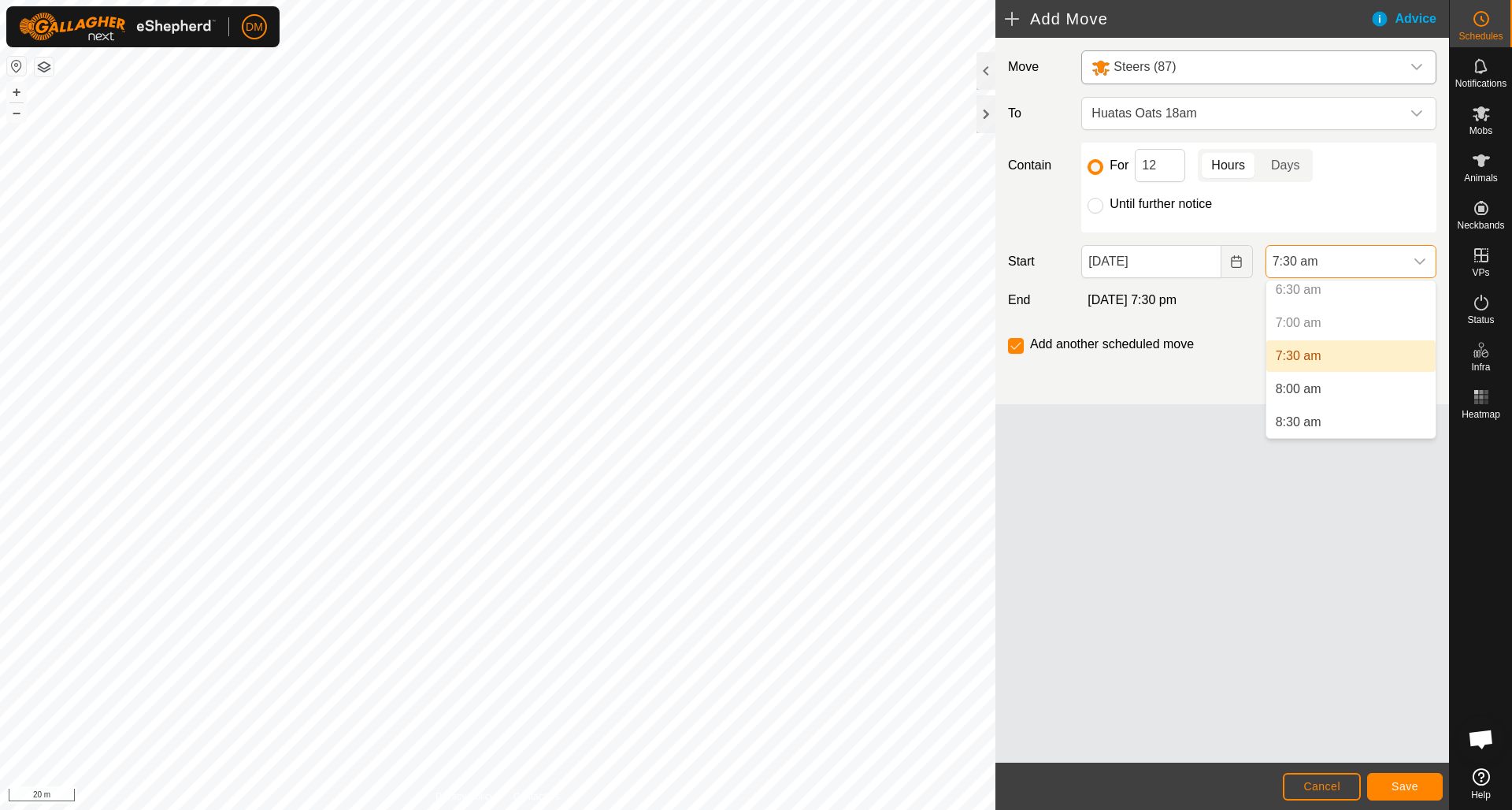
scroll to position [433, 0]
click at [1304, 356] on li "7:30 am" at bounding box center [1351, 359] width 169 height 32
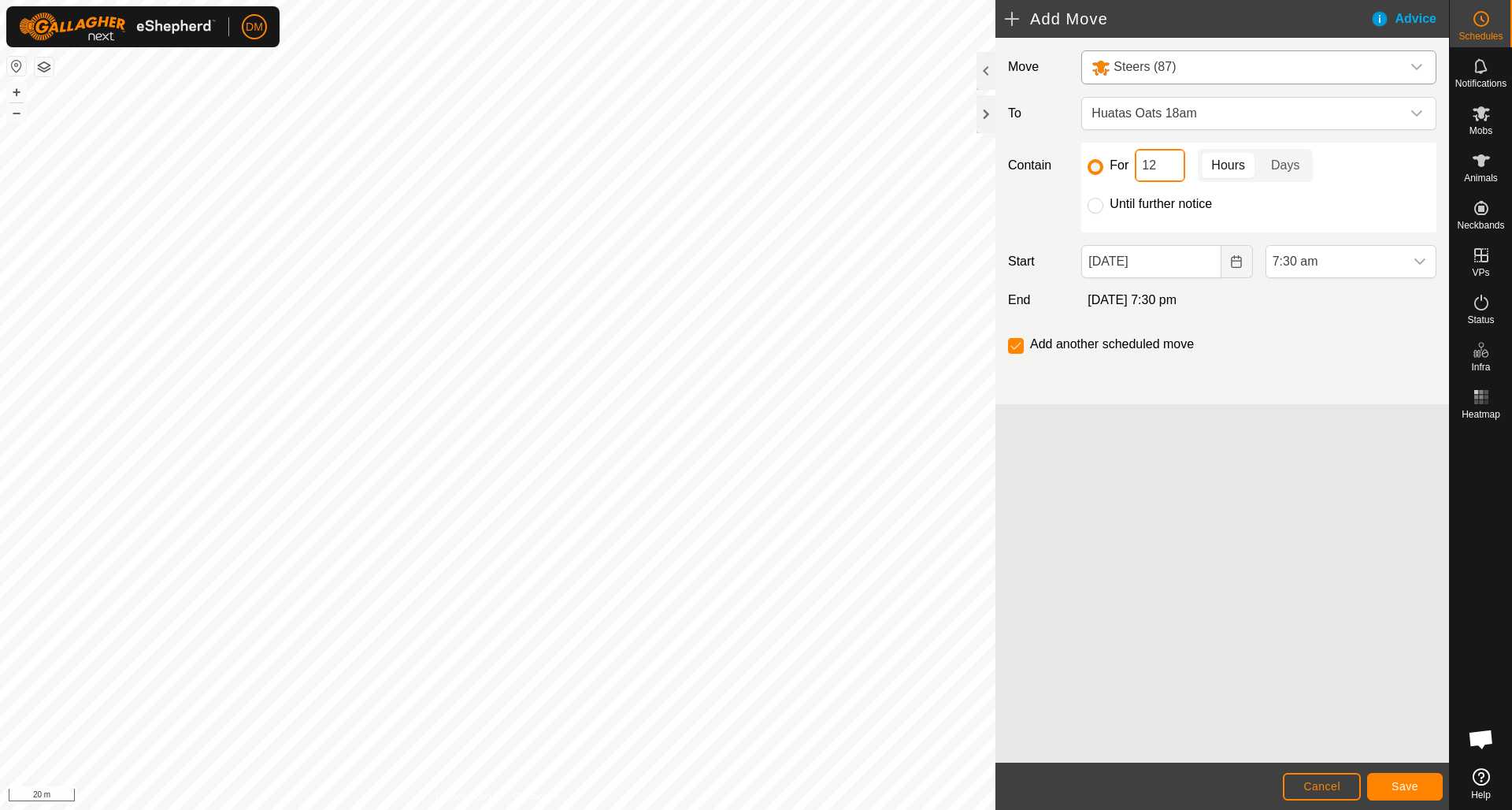
click at [1151, 166] on input "12" at bounding box center [1160, 166] width 50 height 33
type input "10"
click at [1275, 316] on div "Move Steers (87) To Huatas Oats 18am Contain For 10 Hours Days Until further no…" at bounding box center [1222, 221] width 454 height 366
click at [1393, 784] on span "Save" at bounding box center [1405, 785] width 27 height 13
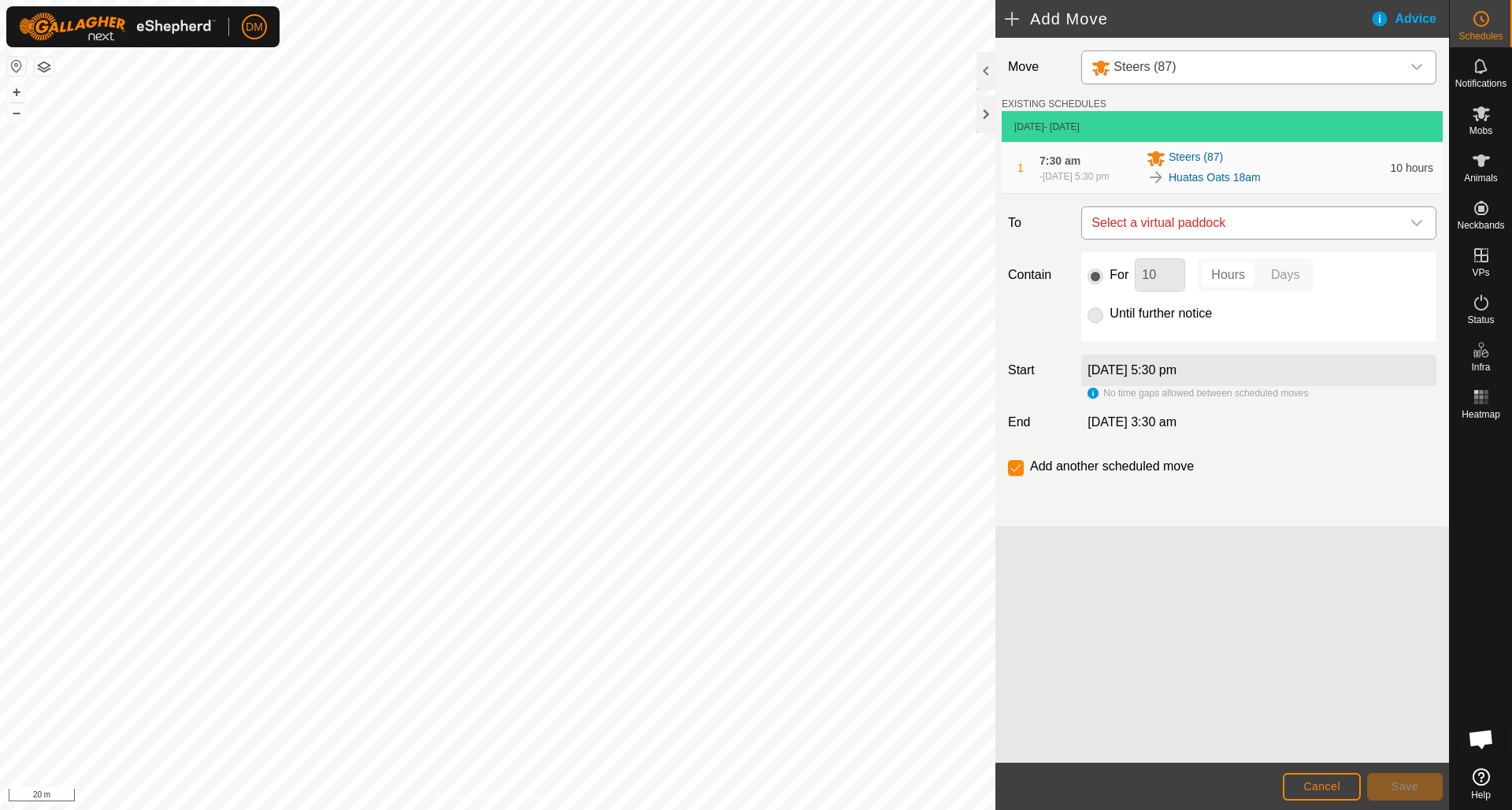
click at [1238, 222] on span "Select a virtual paddock" at bounding box center [1243, 222] width 316 height 32
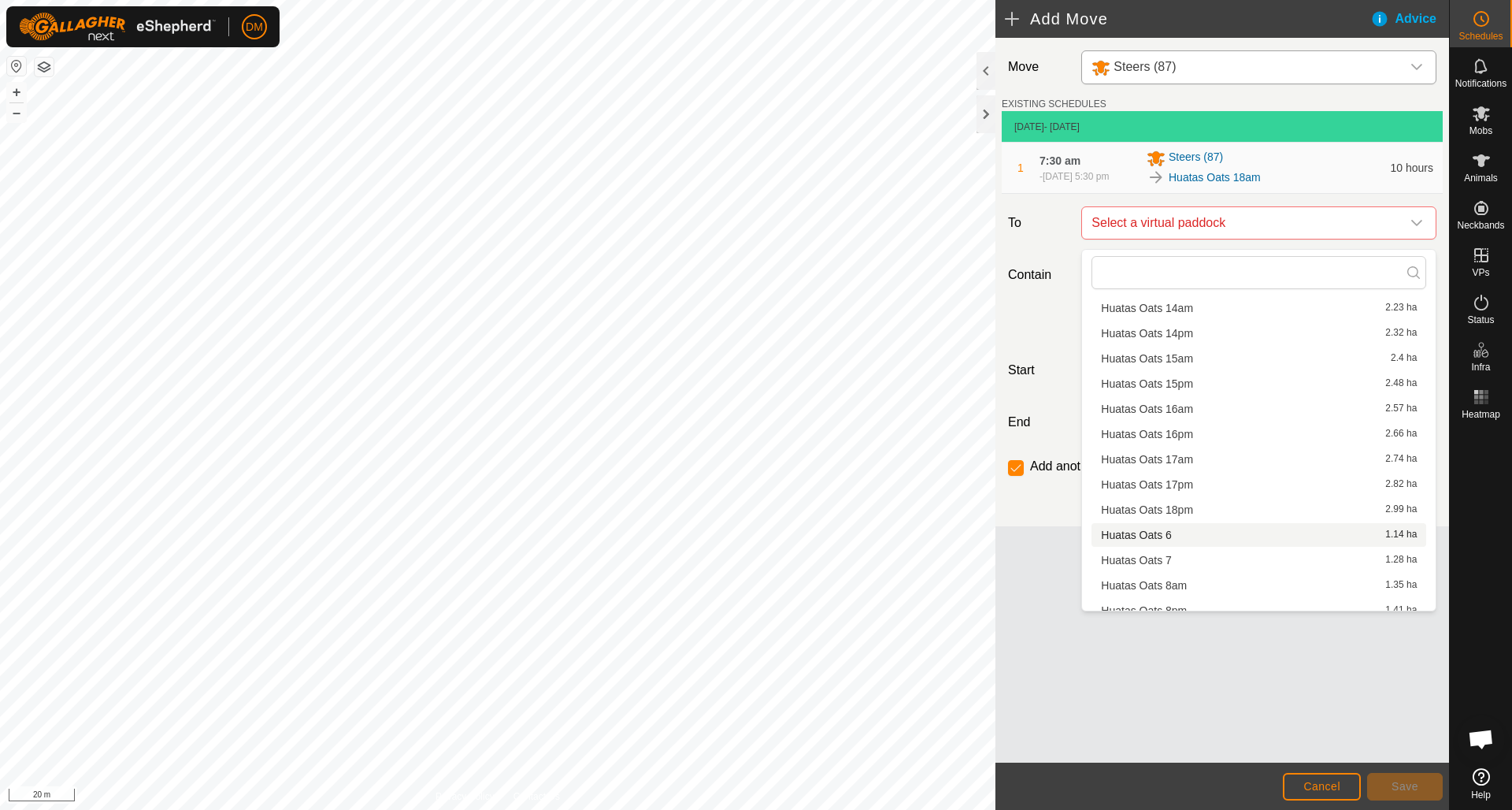
scroll to position [240, 0]
click at [1176, 507] on li "Huatas Oats 18pm 2.99 ha" at bounding box center [1259, 506] width 335 height 24
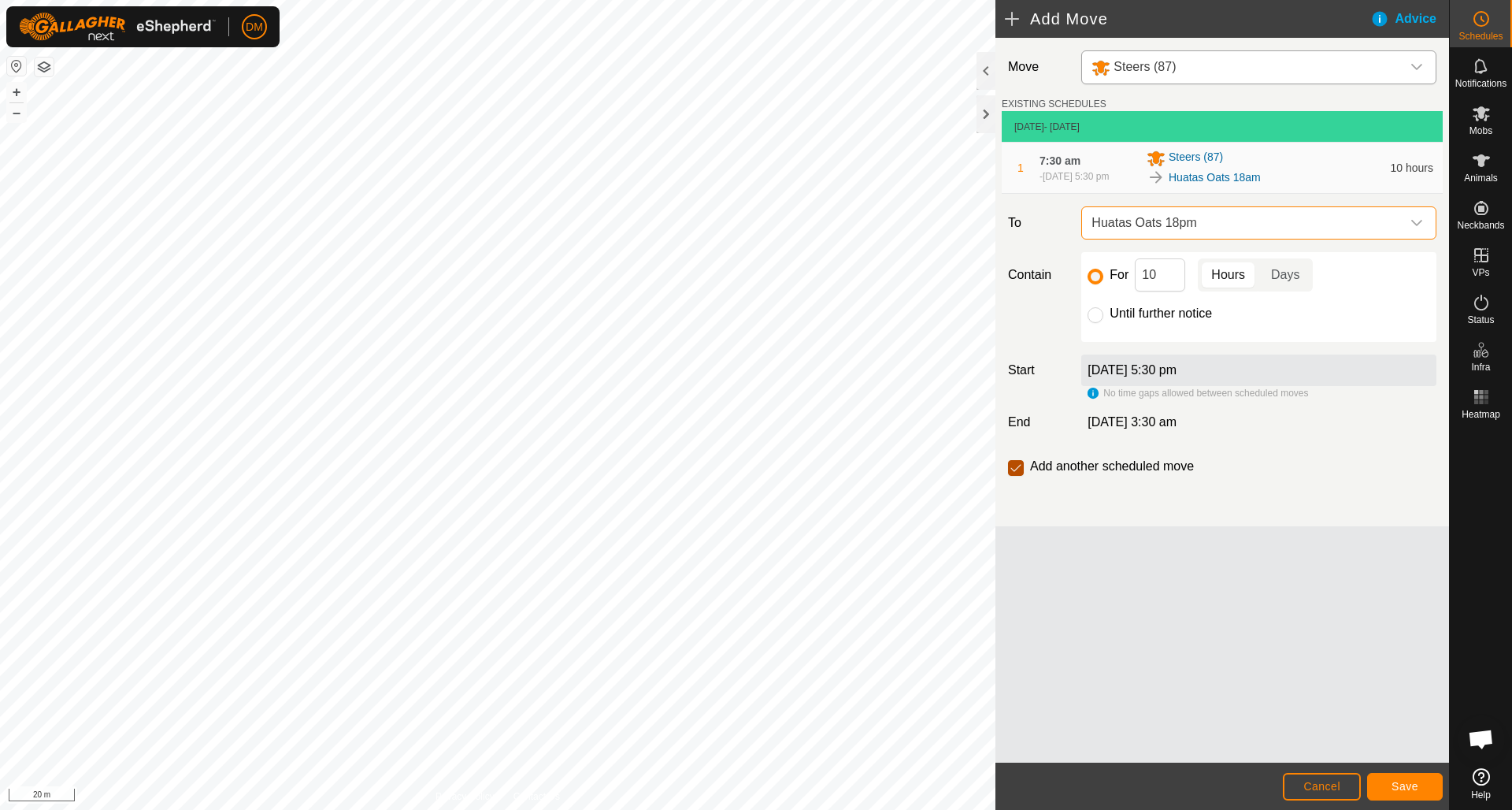
click at [1012, 476] on input "checkbox" at bounding box center [1016, 468] width 15 height 15
checkbox input "false"
click at [1395, 789] on span "Save" at bounding box center [1405, 785] width 27 height 13
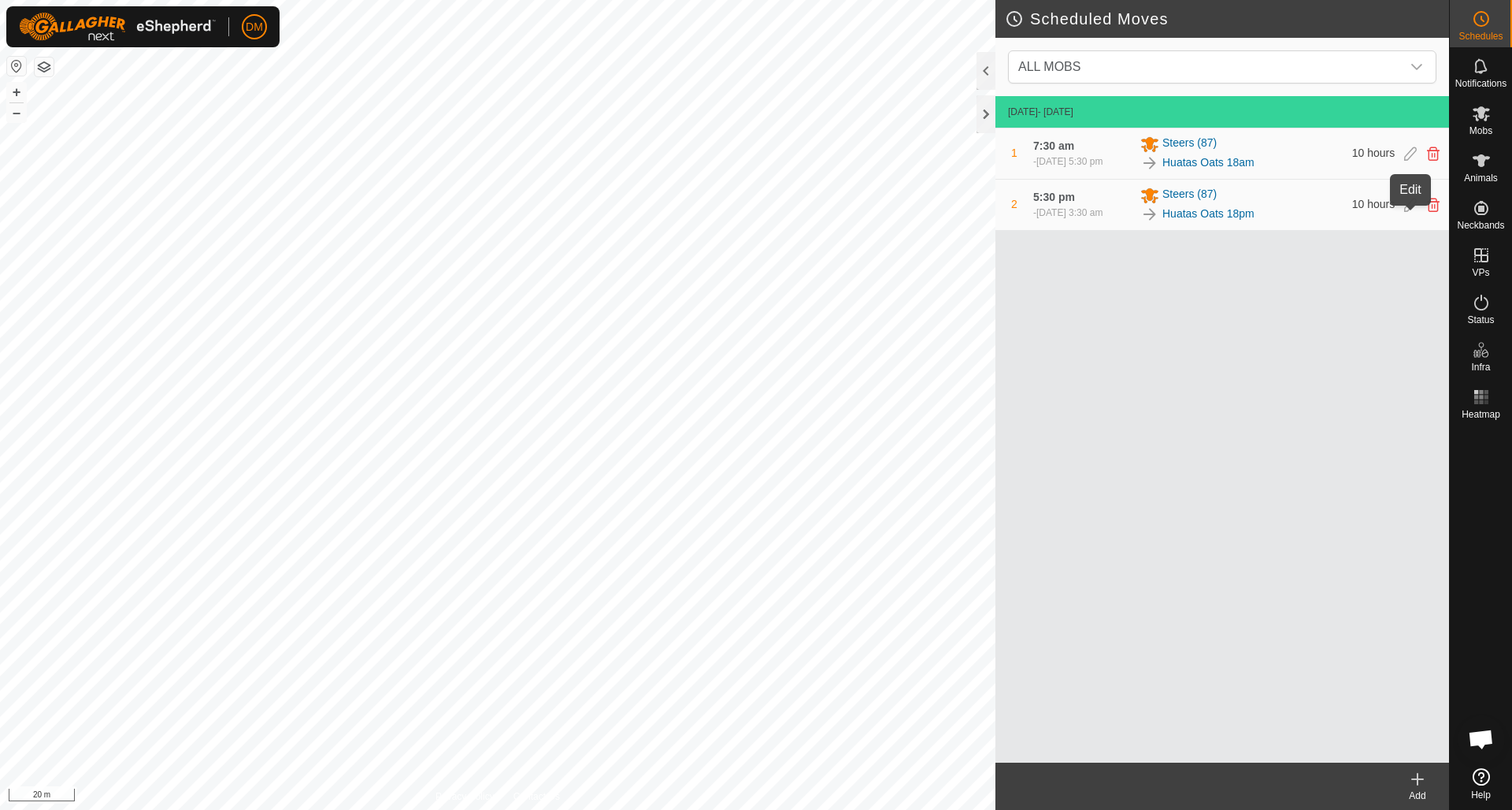
click at [1406, 212] on icon at bounding box center [1410, 204] width 13 height 14
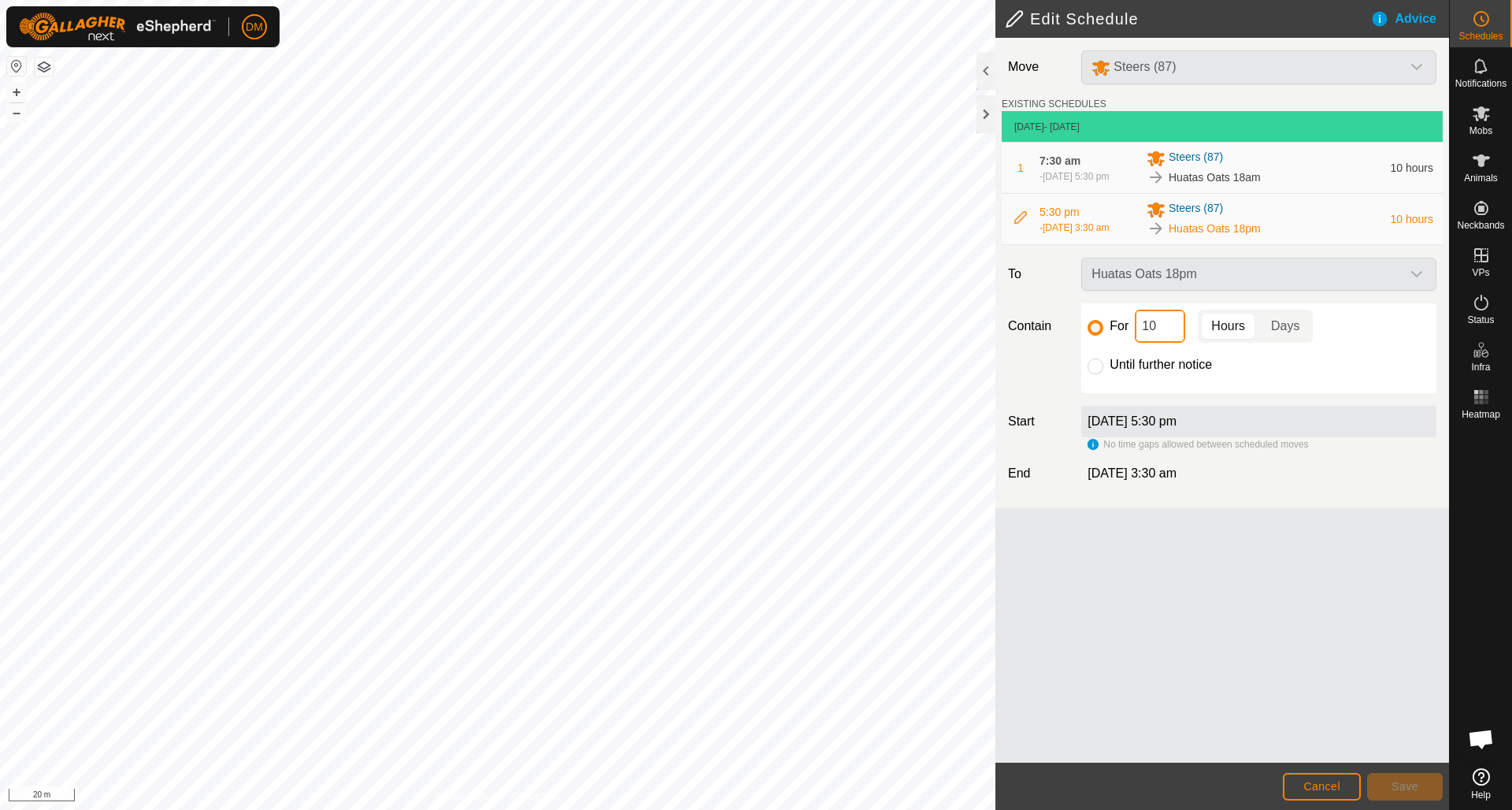
click at [1153, 337] on input "10" at bounding box center [1160, 326] width 50 height 33
type input "12"
click at [1248, 528] on div "Move Steers (87) EXISTING SCHEDULES [DATE] - [DATE] 1 7:30 am [DATE], 5:30 pm S…" at bounding box center [1222, 400] width 454 height 724
click at [1387, 786] on button "Save" at bounding box center [1404, 786] width 75 height 28
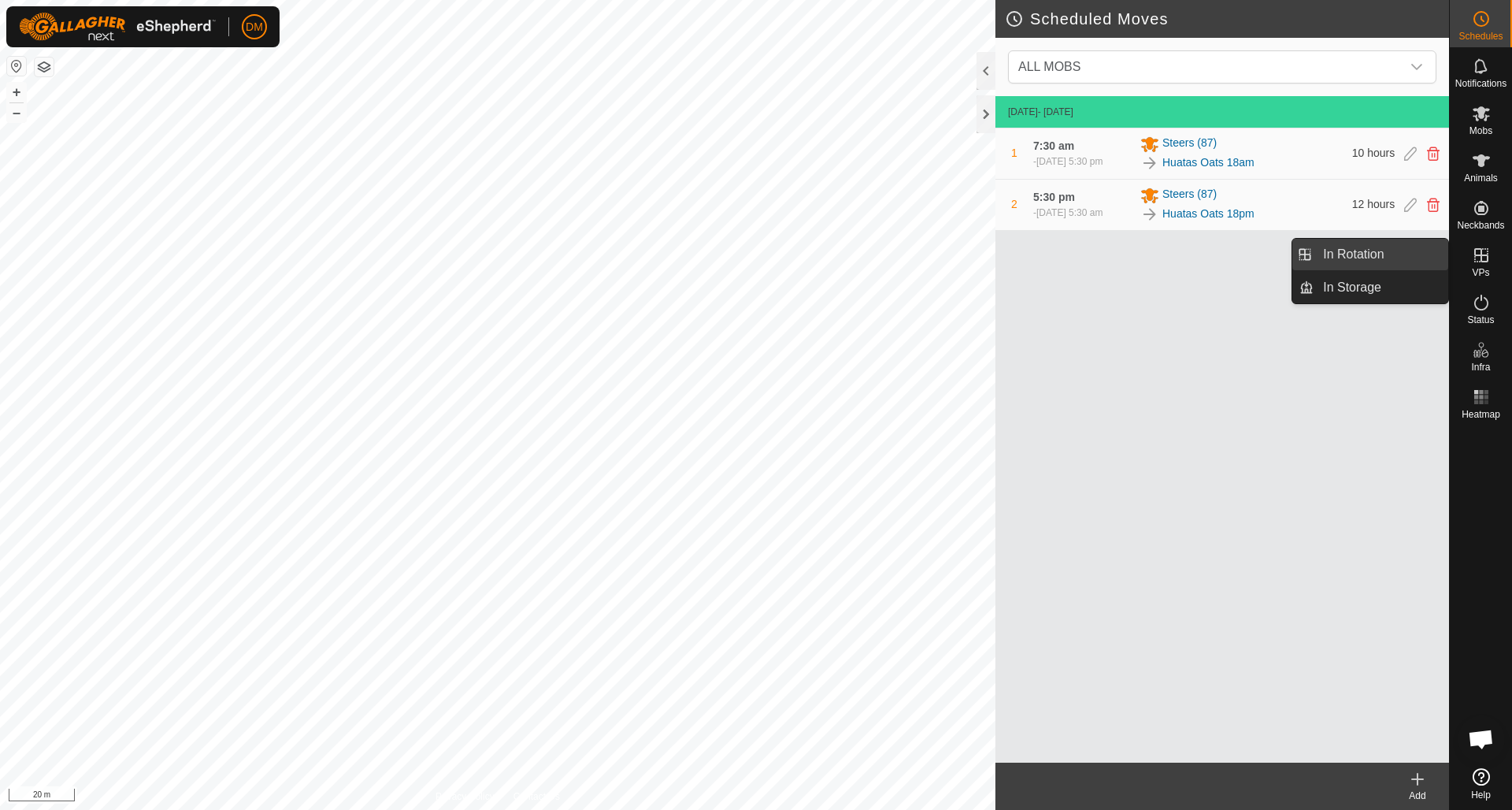
drag, startPoint x: 1412, startPoint y: 249, endPoint x: 1373, endPoint y: 250, distance: 39.0
click at [1373, 250] on link "In Rotation" at bounding box center [1381, 254] width 135 height 32
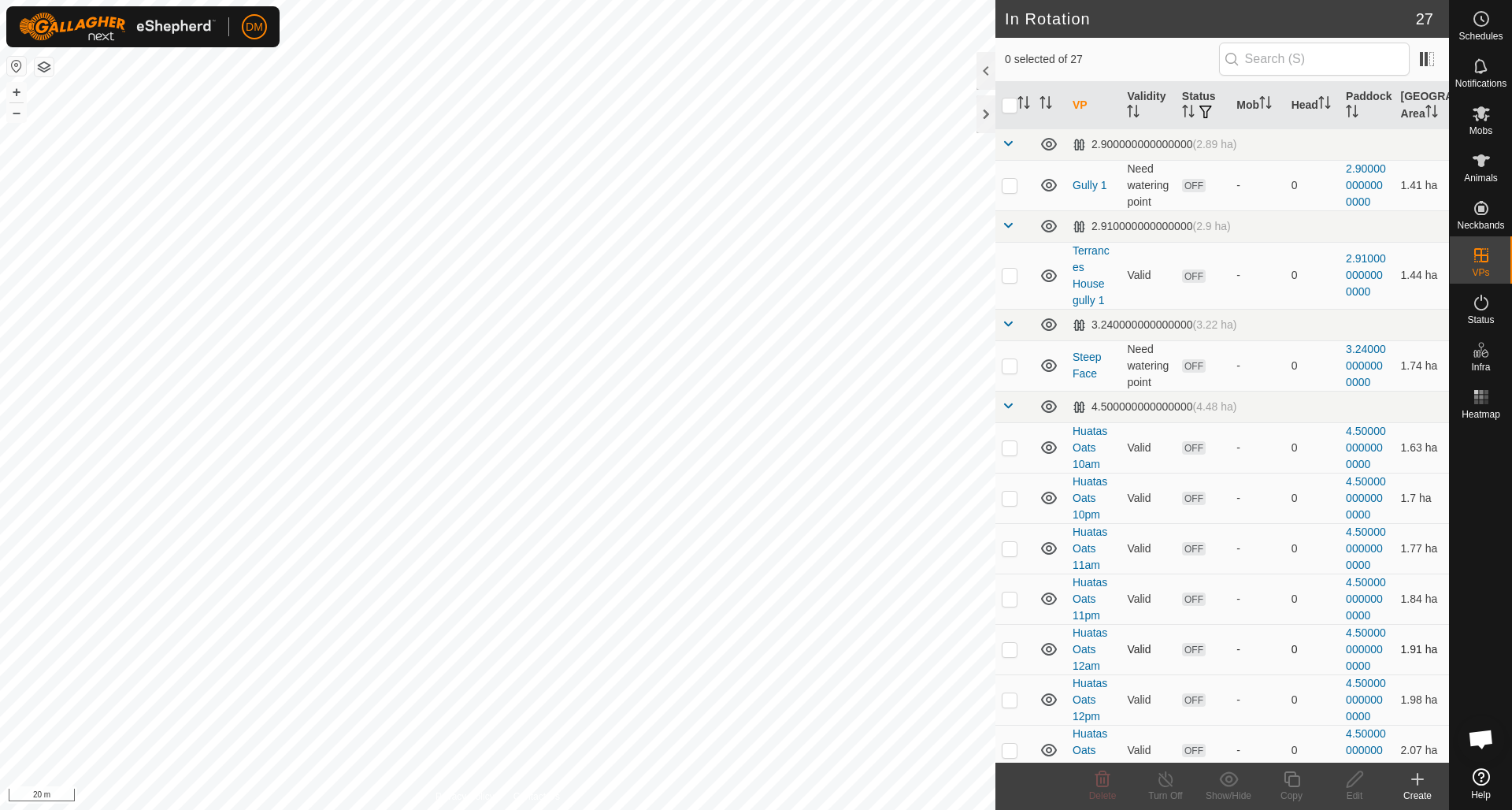
checkbox input "true"
click at [1295, 783] on icon at bounding box center [1291, 779] width 19 height 19
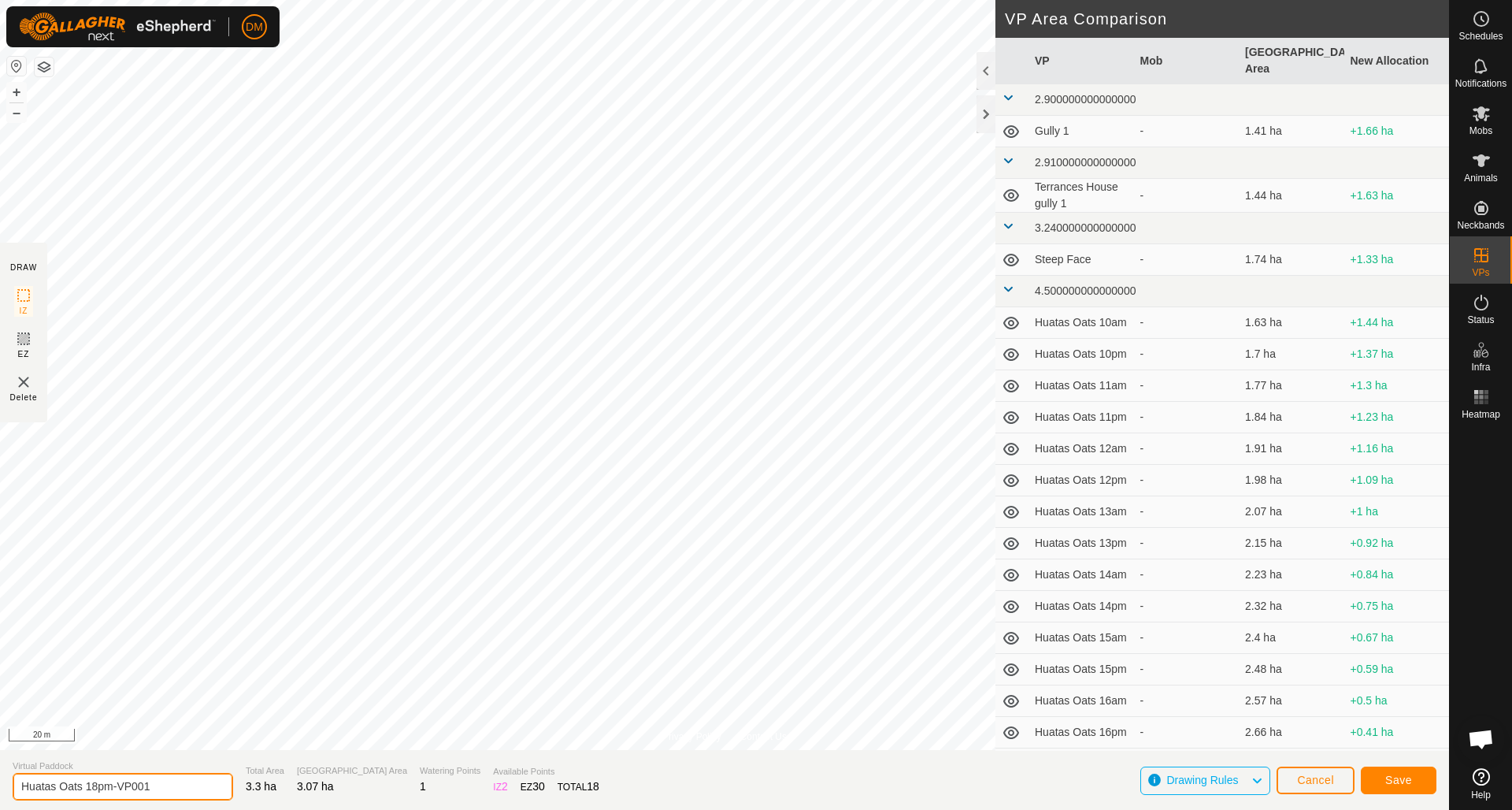
drag, startPoint x: 92, startPoint y: 784, endPoint x: 181, endPoint y: 785, distance: 89.0
click at [181, 785] on input "Huatas Oats 18pm-VP001" at bounding box center [122, 786] width 221 height 28
type input "Huatas Oats 19am"
click at [1403, 778] on span "Save" at bounding box center [1398, 779] width 27 height 13
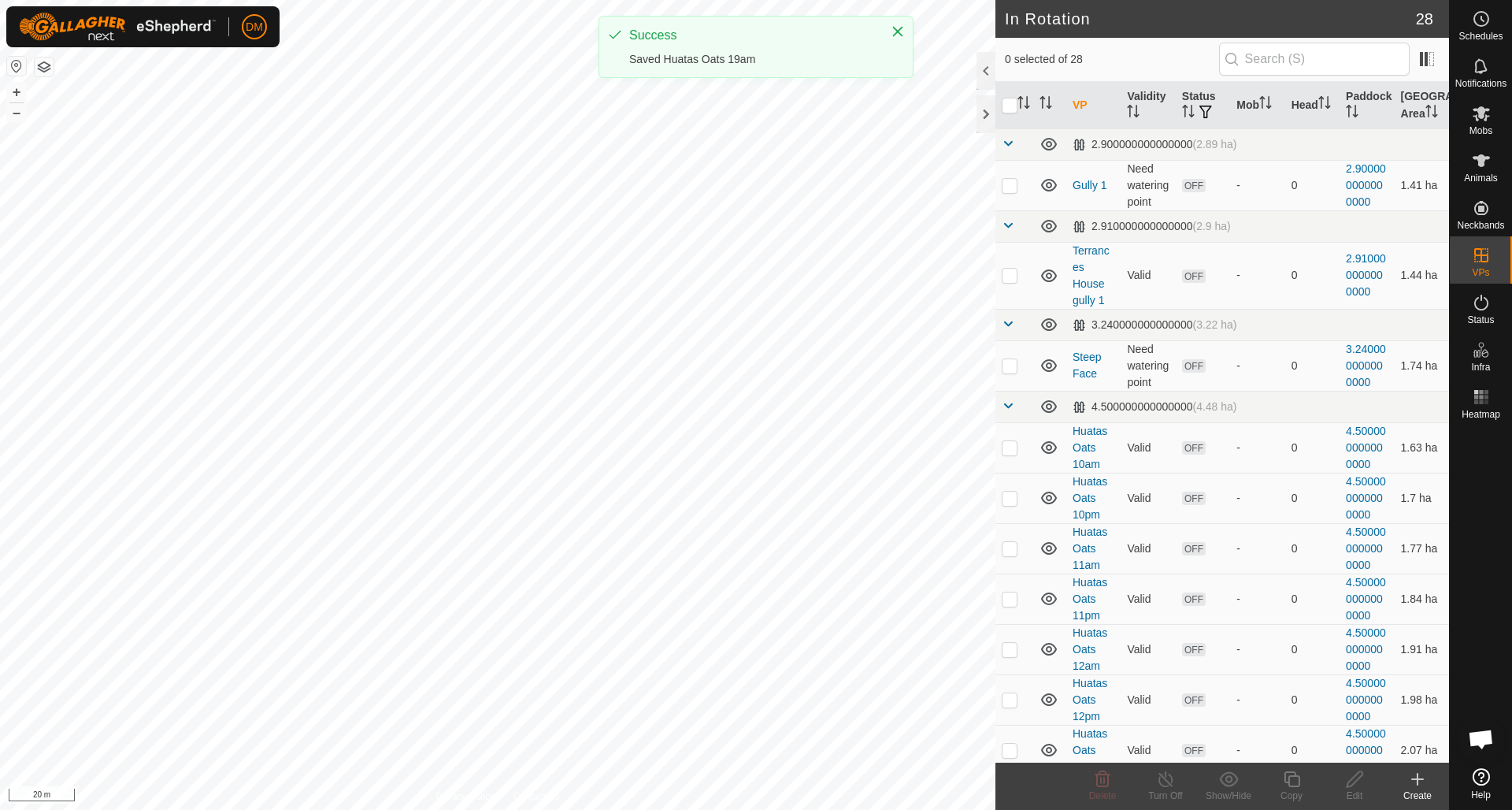
checkbox input "true"
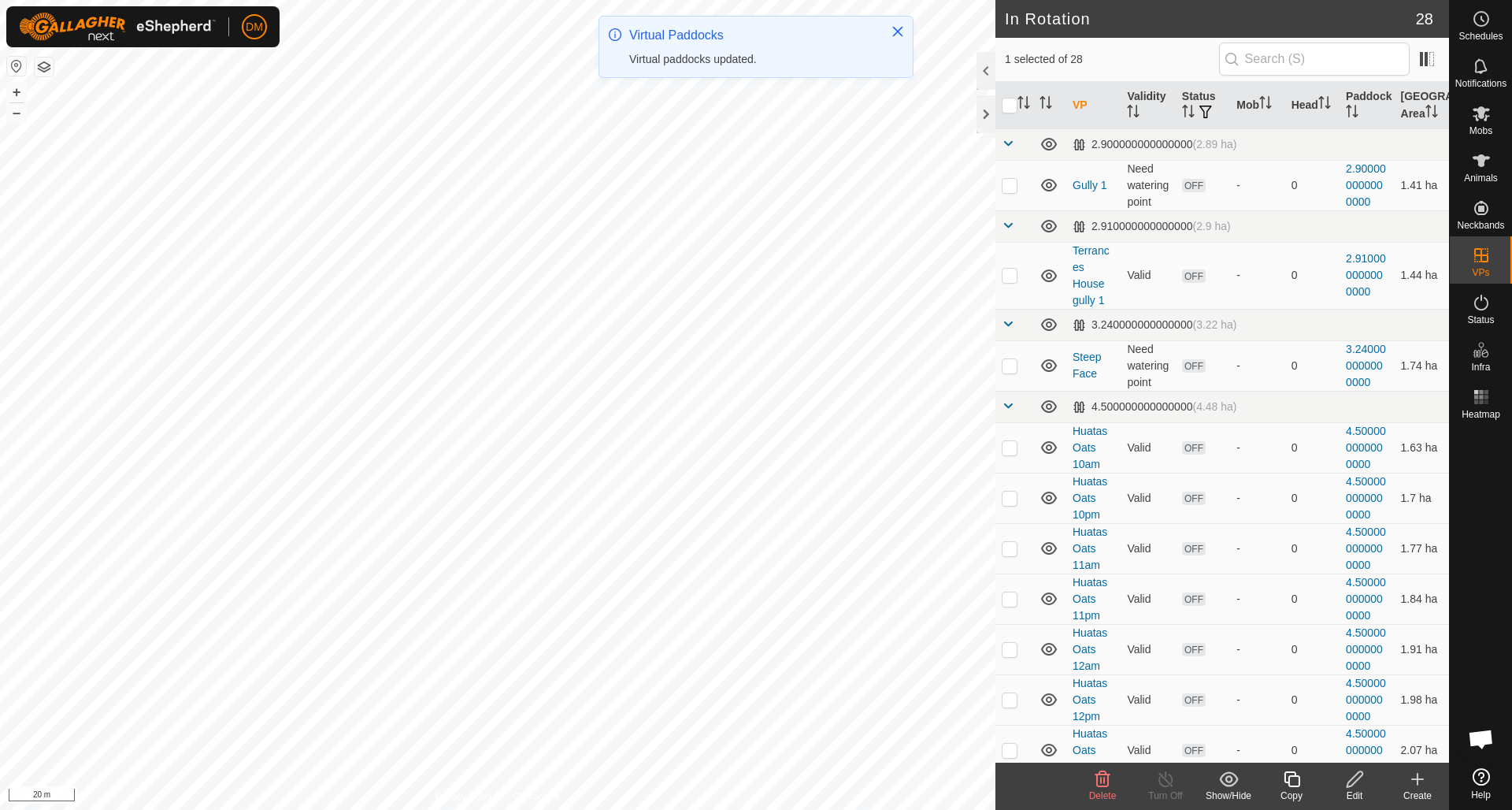
click at [1290, 780] on icon at bounding box center [1291, 779] width 19 height 19
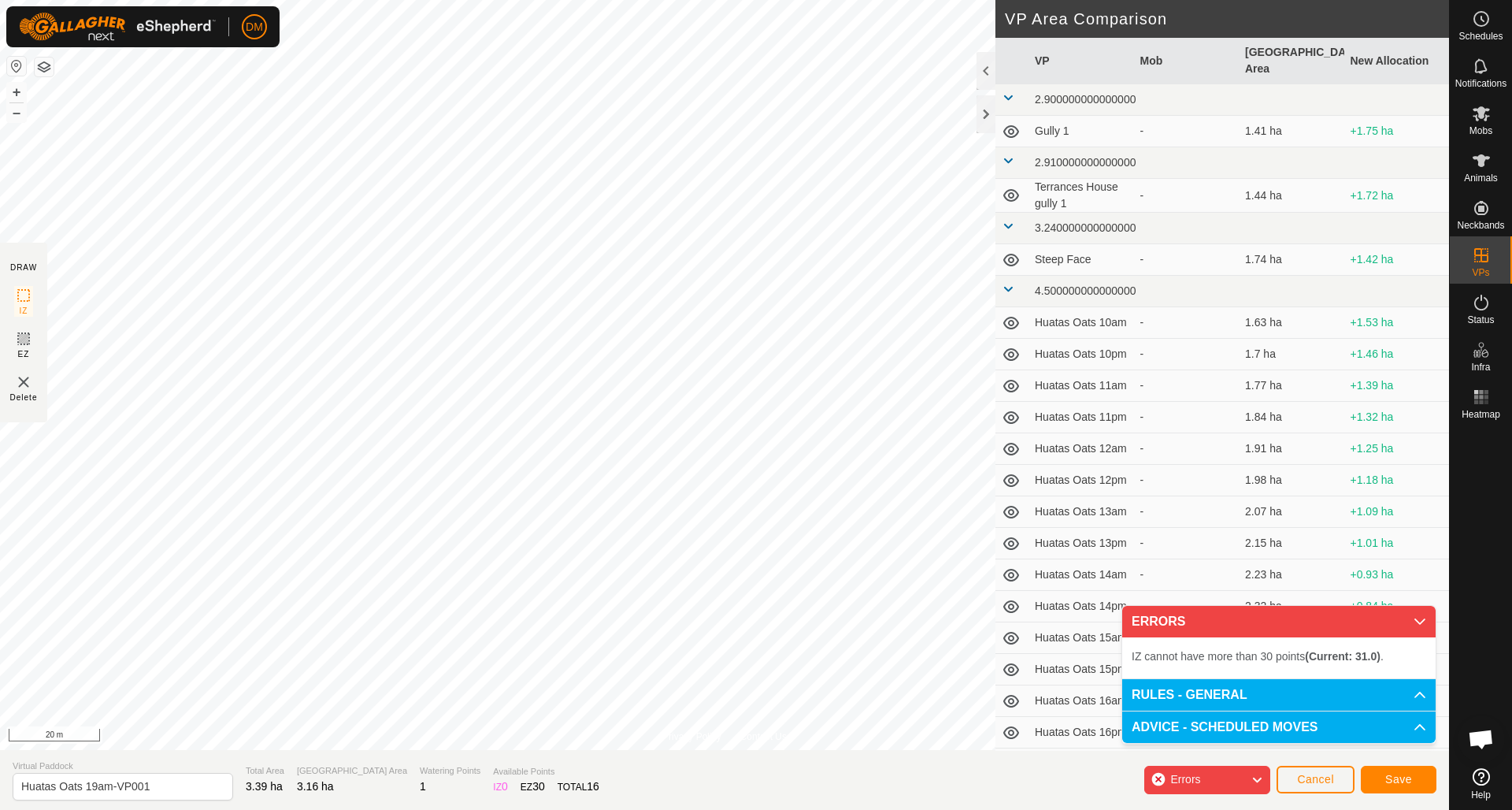
click at [1308, 779] on span "Cancel" at bounding box center [1316, 778] width 37 height 13
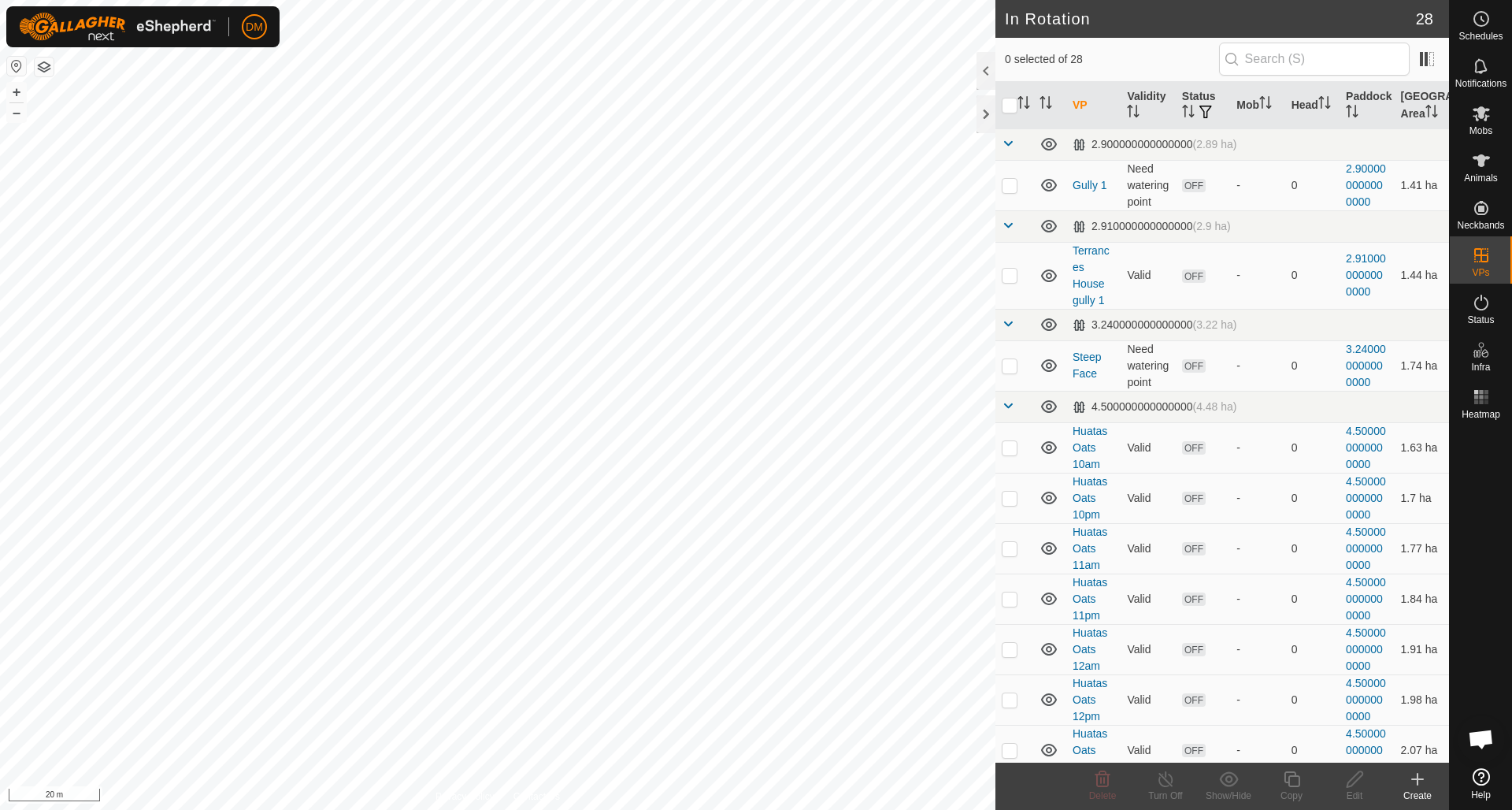
checkbox input "true"
click at [1290, 776] on icon at bounding box center [1291, 779] width 15 height 15
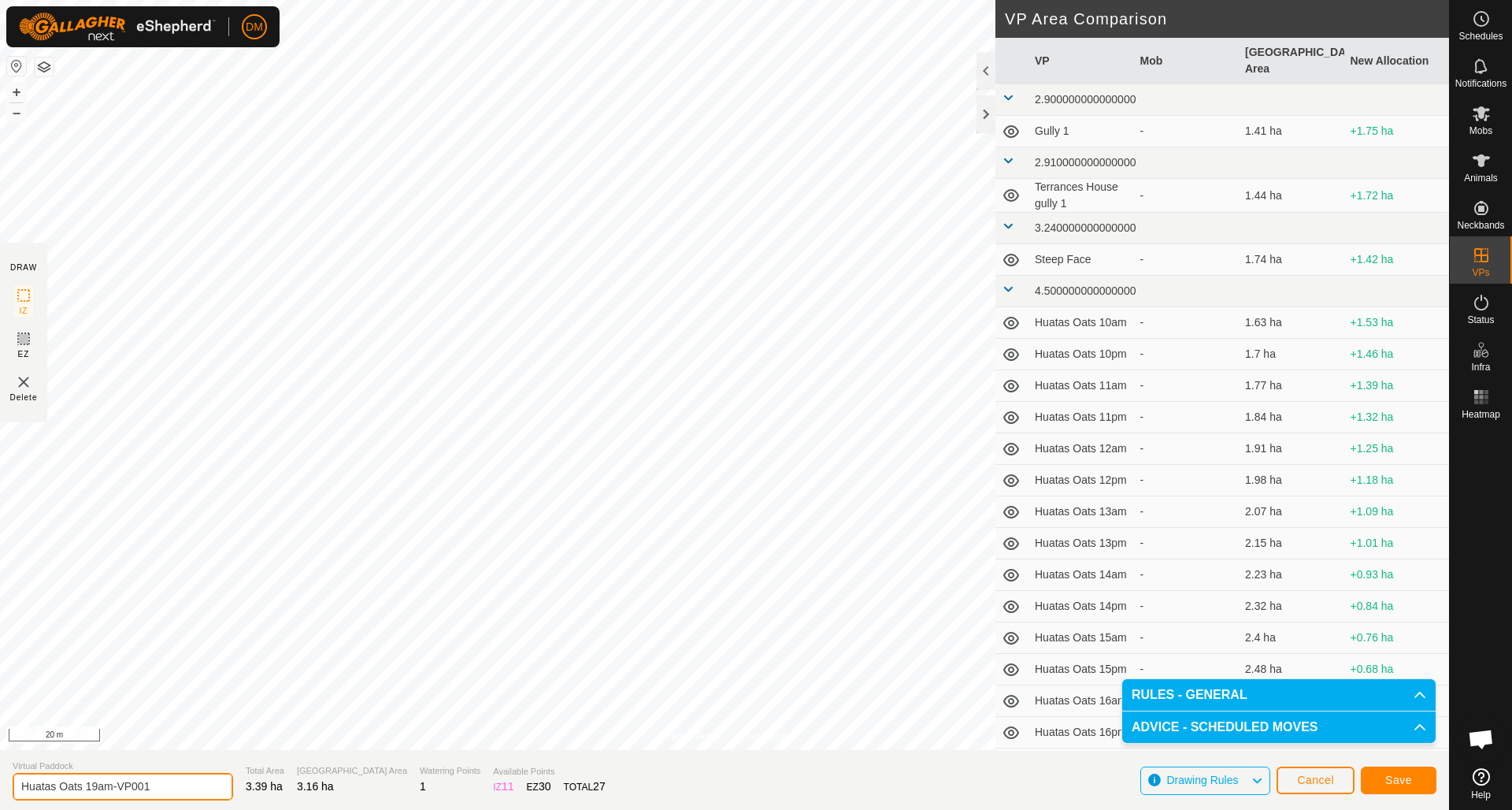
drag, startPoint x: 97, startPoint y: 791, endPoint x: 194, endPoint y: 779, distance: 97.7
click at [195, 779] on section "Virtual Paddock Huatas Oats 19am-VP001 Total Area 3.39 ha Grazing Area 3.16 ha …" at bounding box center [724, 779] width 1449 height 60
type input "Huatas Oats 19pm"
click at [1401, 788] on button "Save" at bounding box center [1398, 780] width 75 height 28
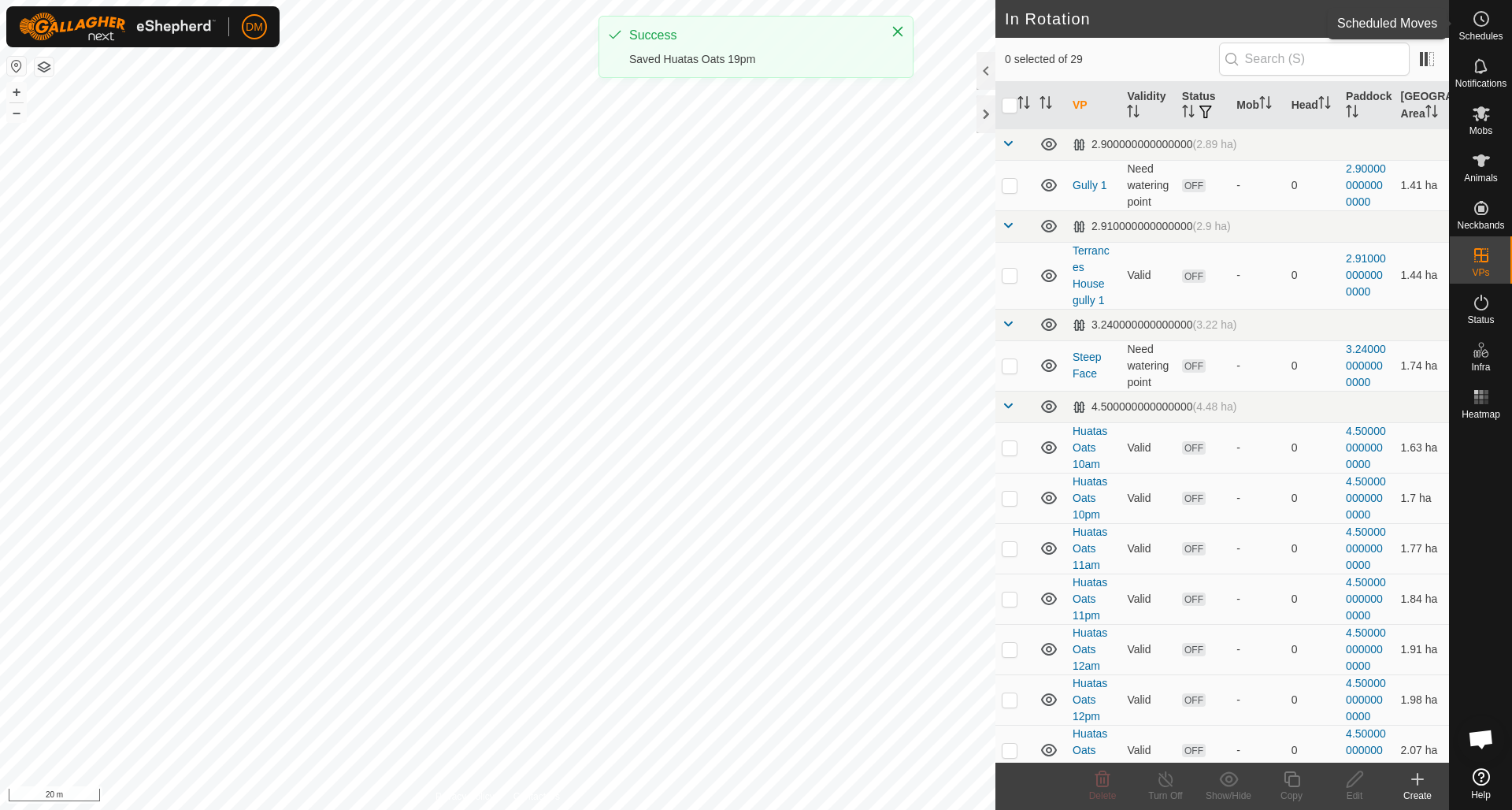
click at [1497, 19] on div "Schedules" at bounding box center [1480, 23] width 63 height 47
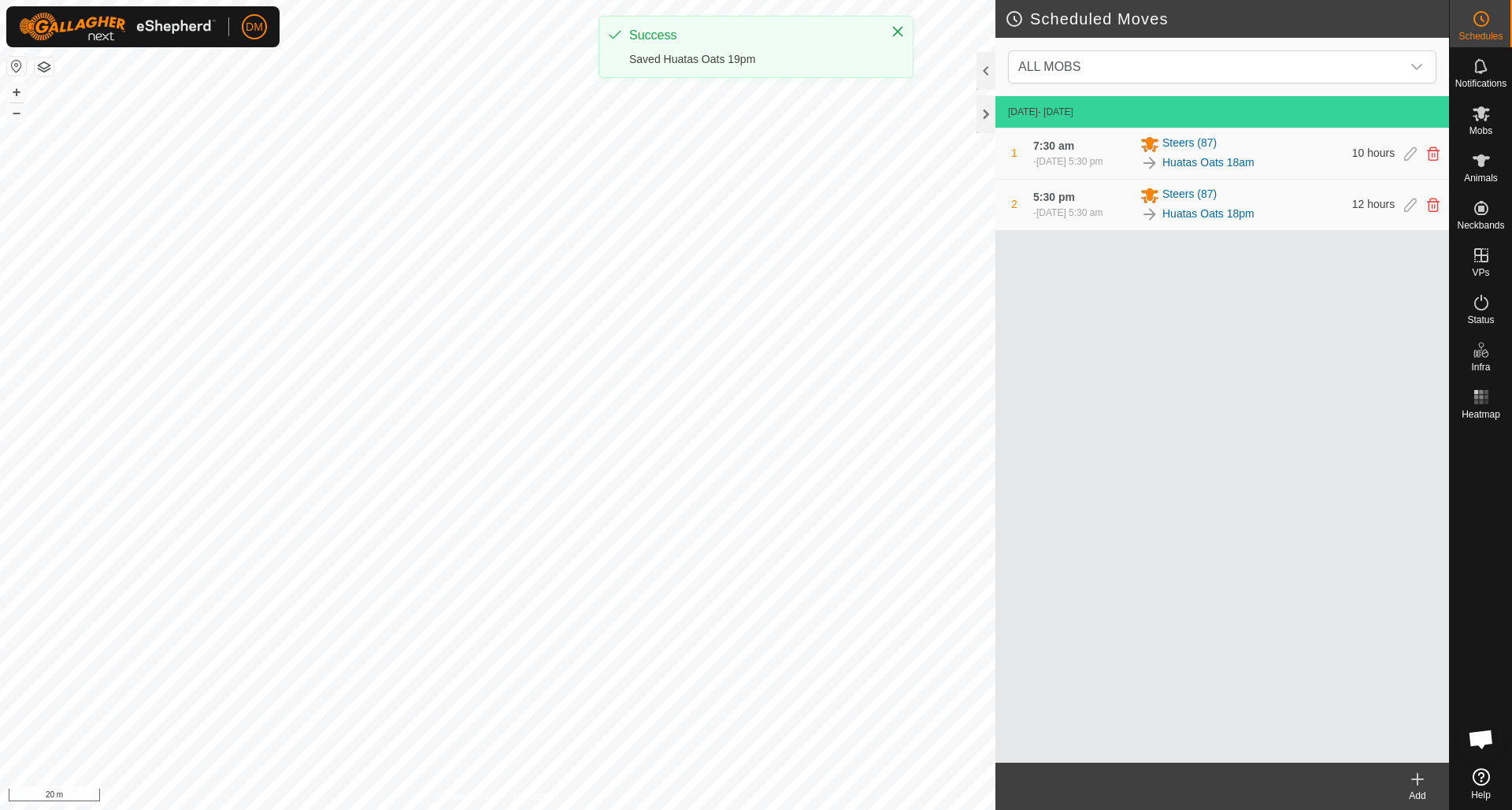
click at [1484, 19] on icon at bounding box center [1481, 19] width 19 height 19
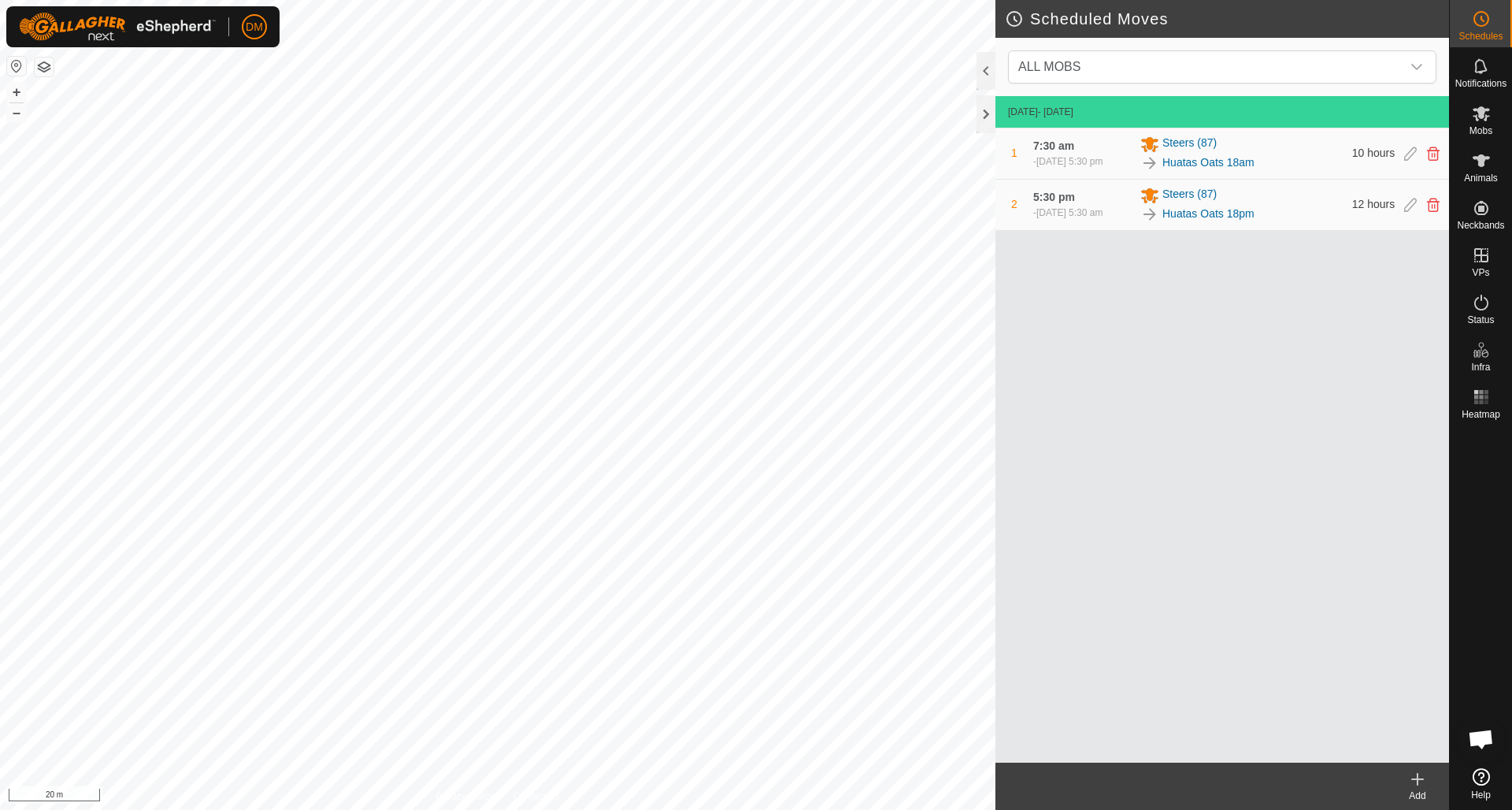
click at [1414, 777] on icon at bounding box center [1418, 779] width 19 height 19
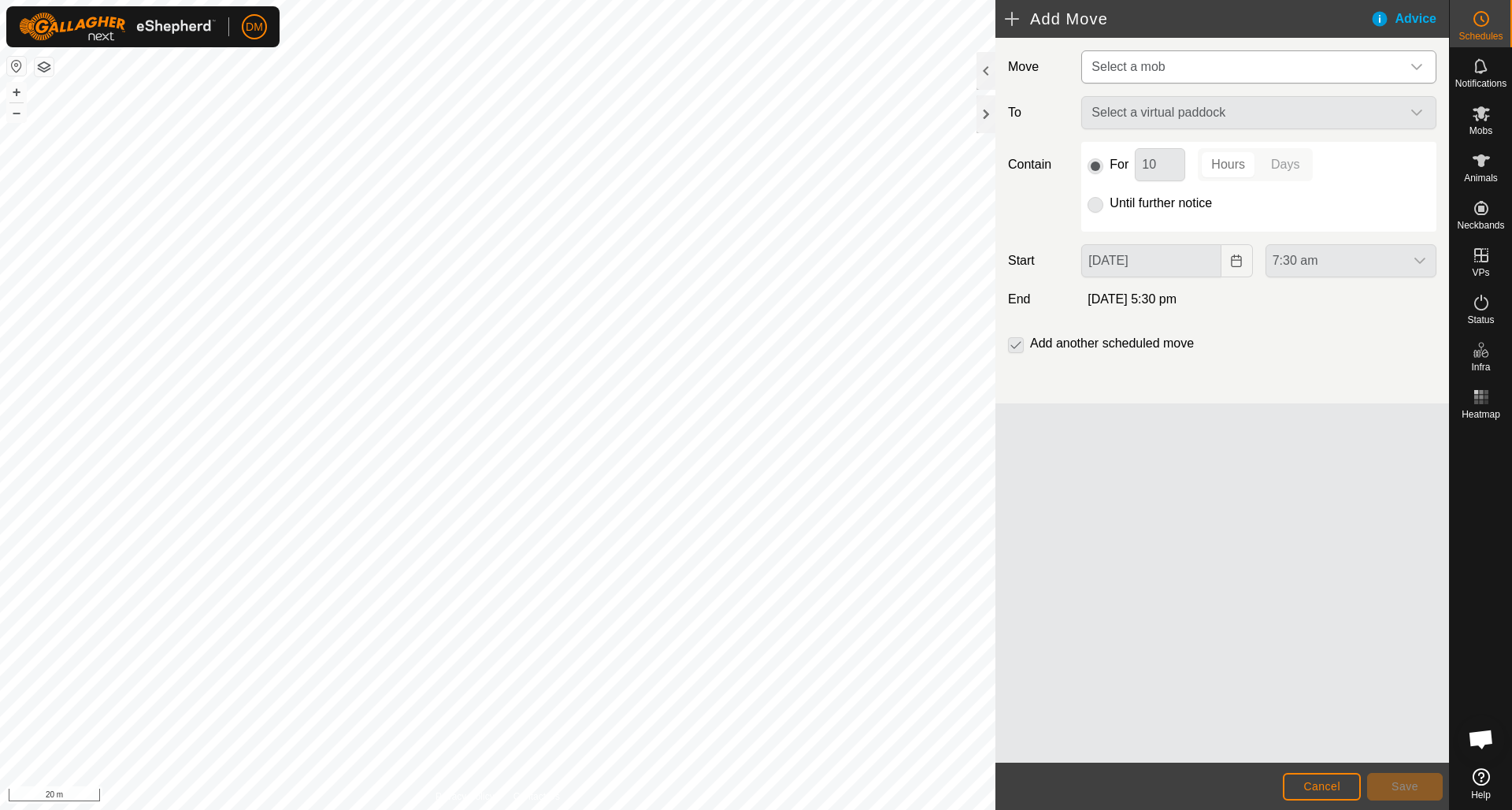
click at [1236, 63] on span "Select a mob" at bounding box center [1243, 66] width 316 height 32
click at [1143, 151] on li "Steers (87)" at bounding box center [1259, 148] width 353 height 33
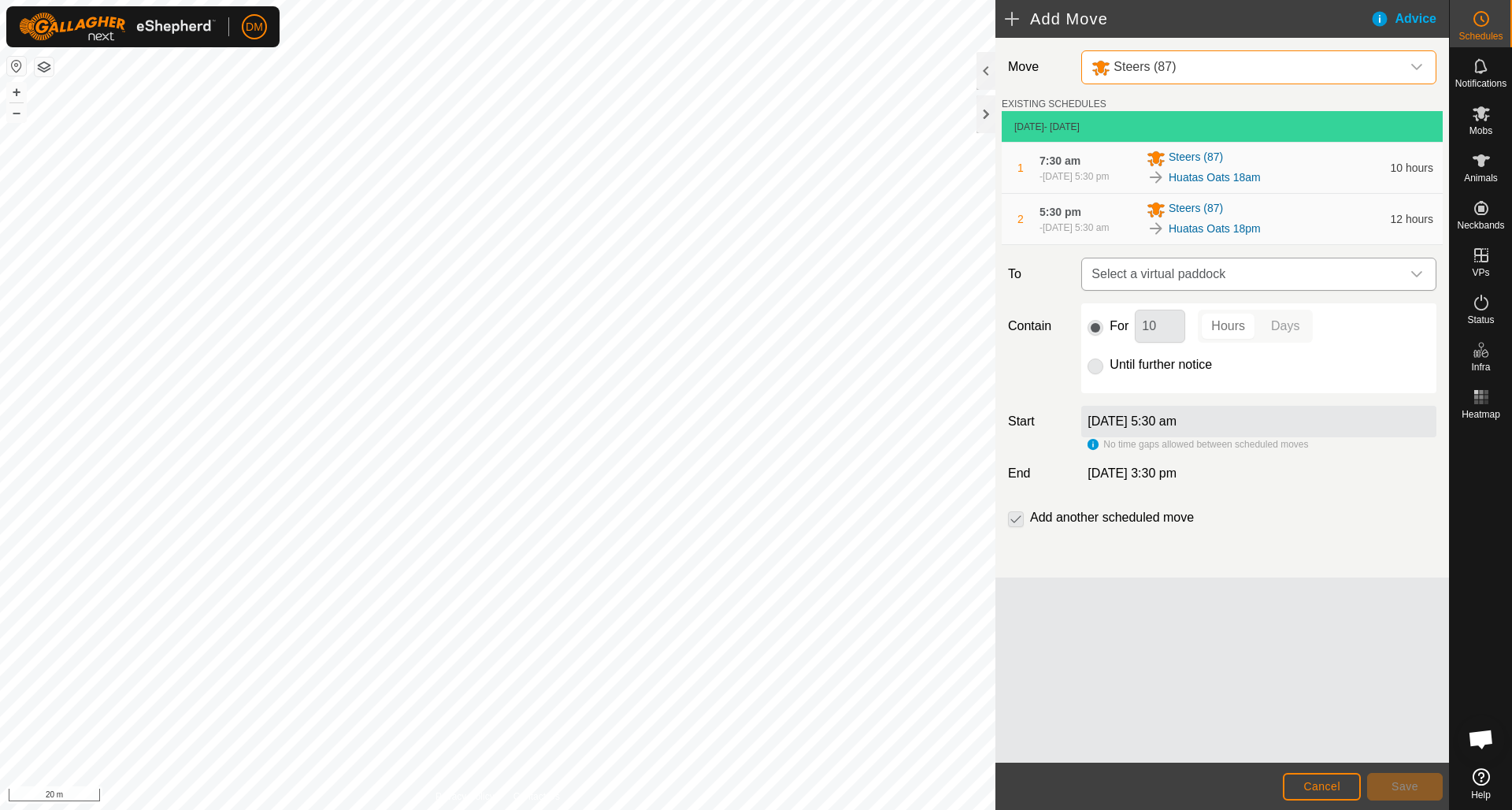
click at [1193, 283] on span "Select a virtual paddock" at bounding box center [1243, 274] width 316 height 32
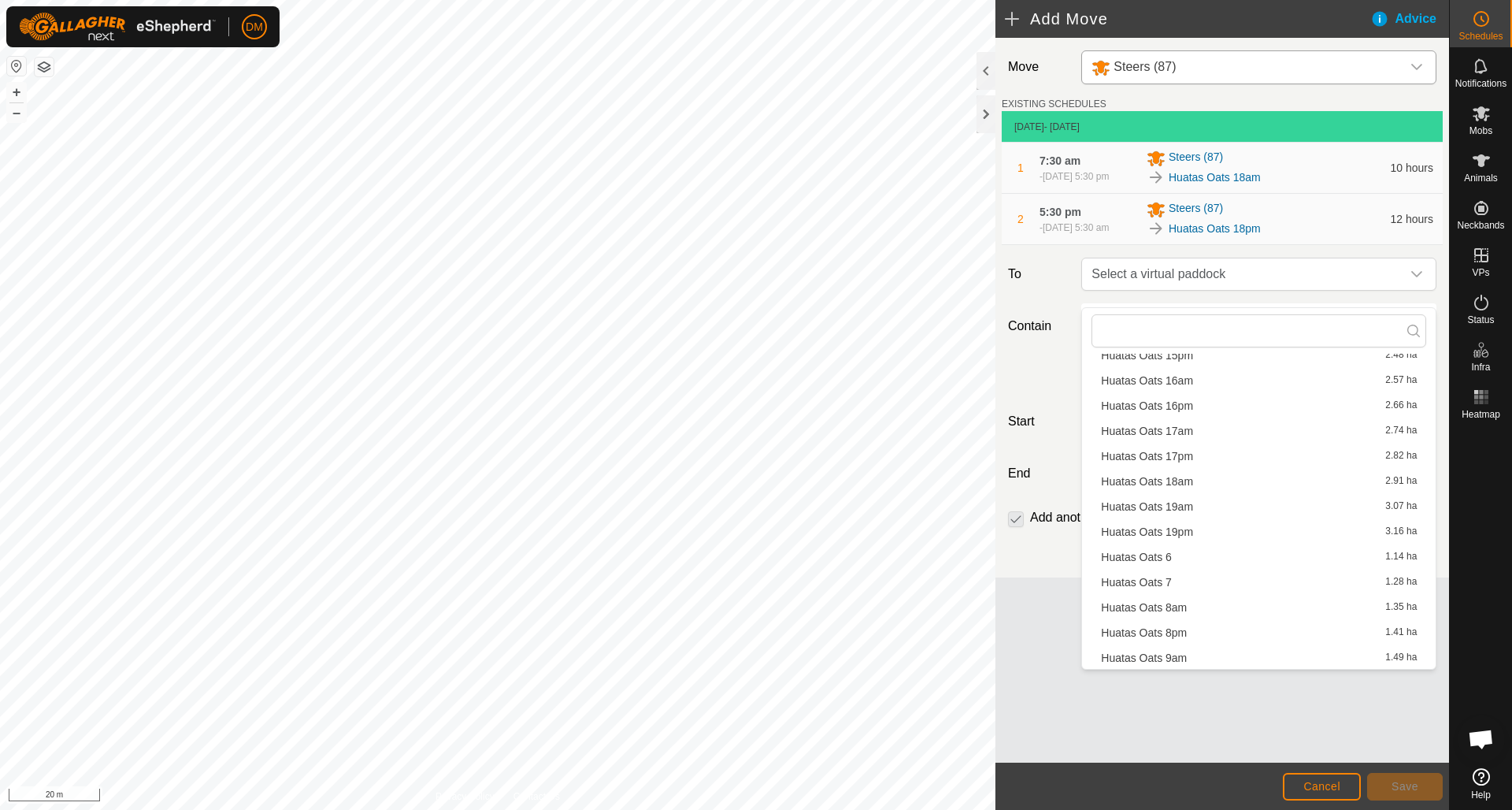
scroll to position [328, 0]
click at [1189, 507] on li "Huatas Oats 19am 3.07 ha" at bounding box center [1259, 502] width 335 height 24
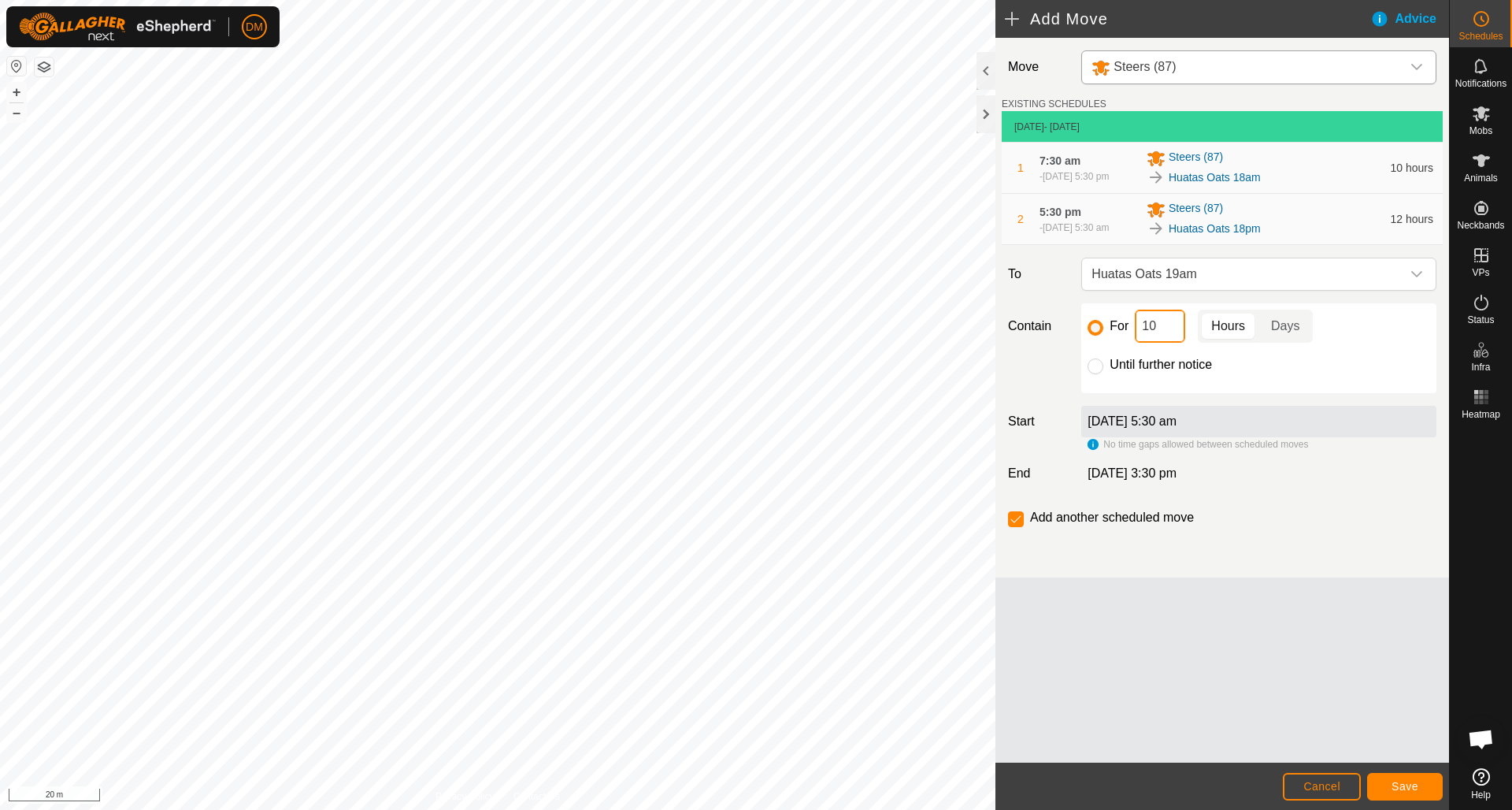
click at [1151, 339] on input "10" at bounding box center [1160, 326] width 50 height 33
type input "12"
click at [1398, 785] on span "Save" at bounding box center [1405, 785] width 27 height 13
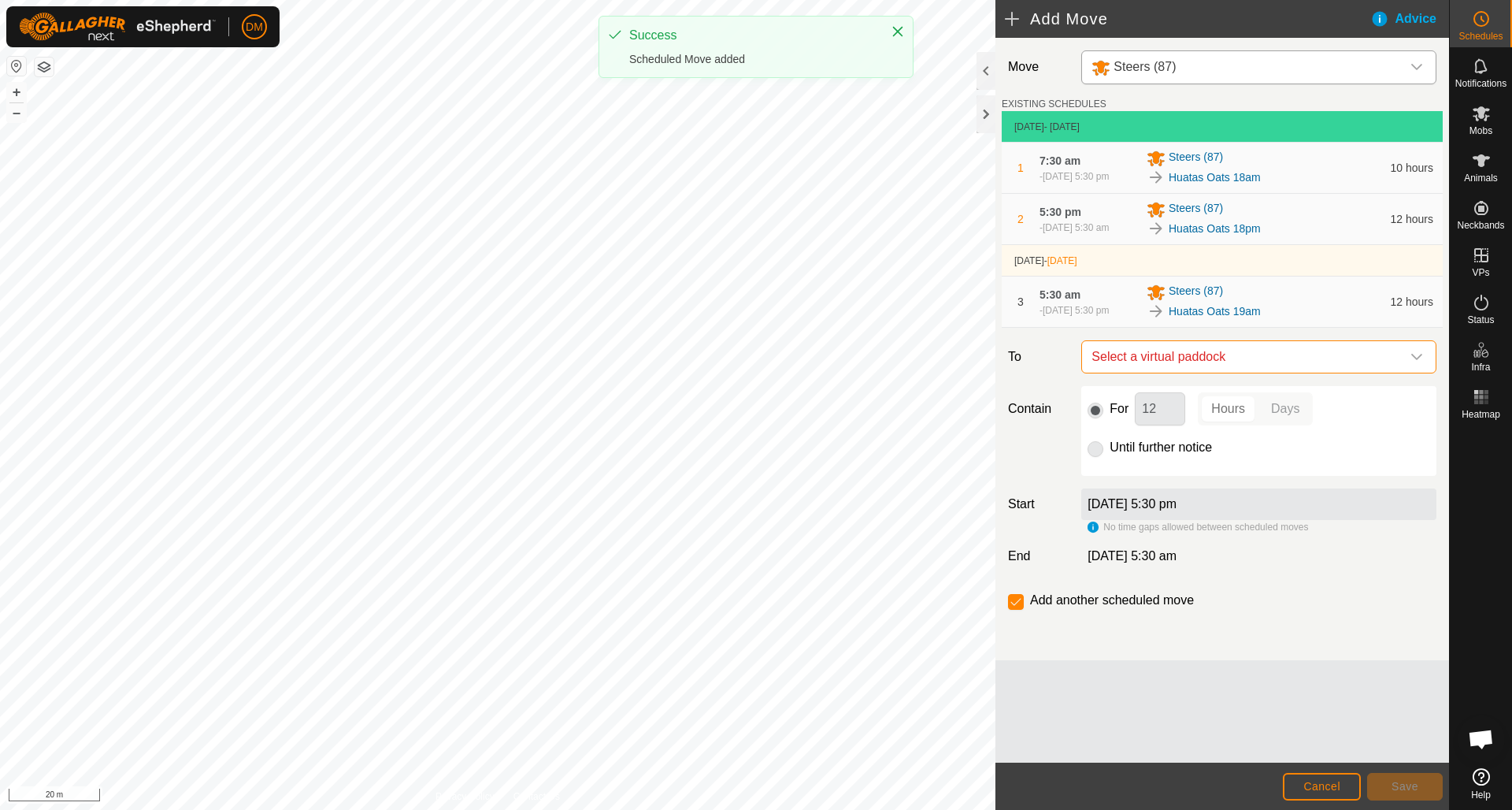
click at [1189, 373] on span "Select a virtual paddock" at bounding box center [1243, 356] width 316 height 32
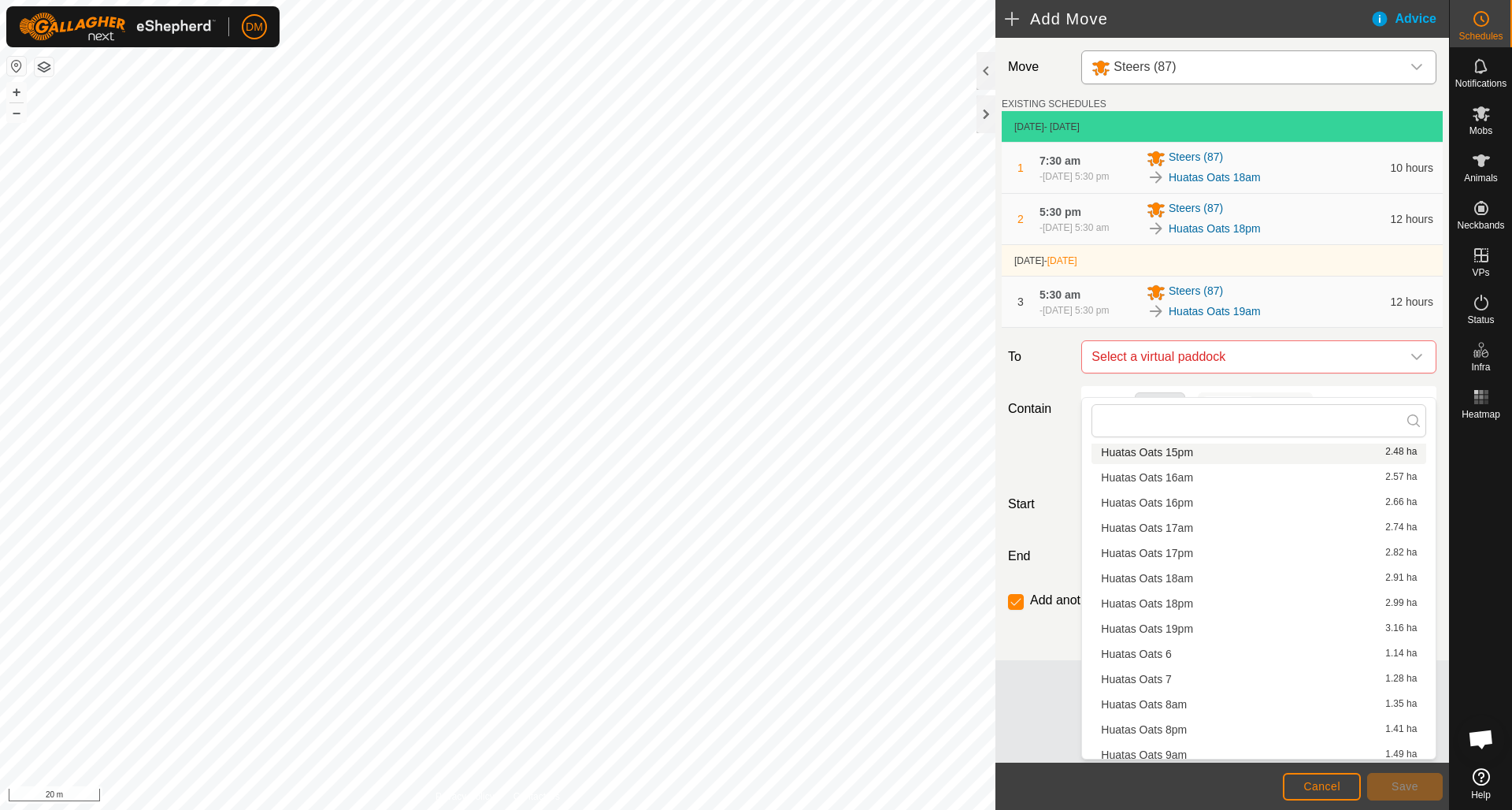
scroll to position [319, 0]
click at [1179, 624] on li "Huatas Oats 19pm 3.16 ha" at bounding box center [1259, 626] width 335 height 24
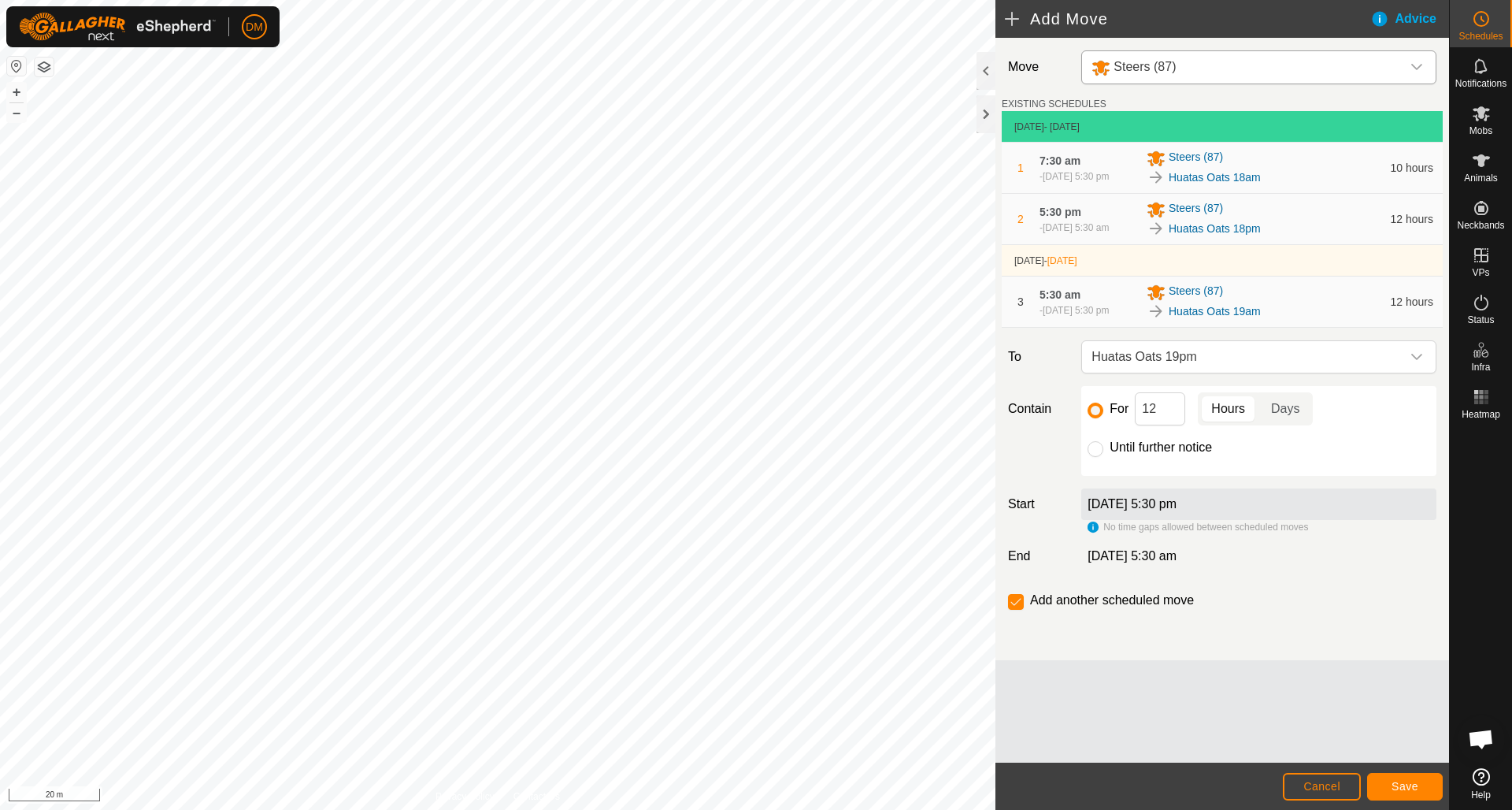
click at [1398, 772] on button "Save" at bounding box center [1404, 786] width 75 height 28
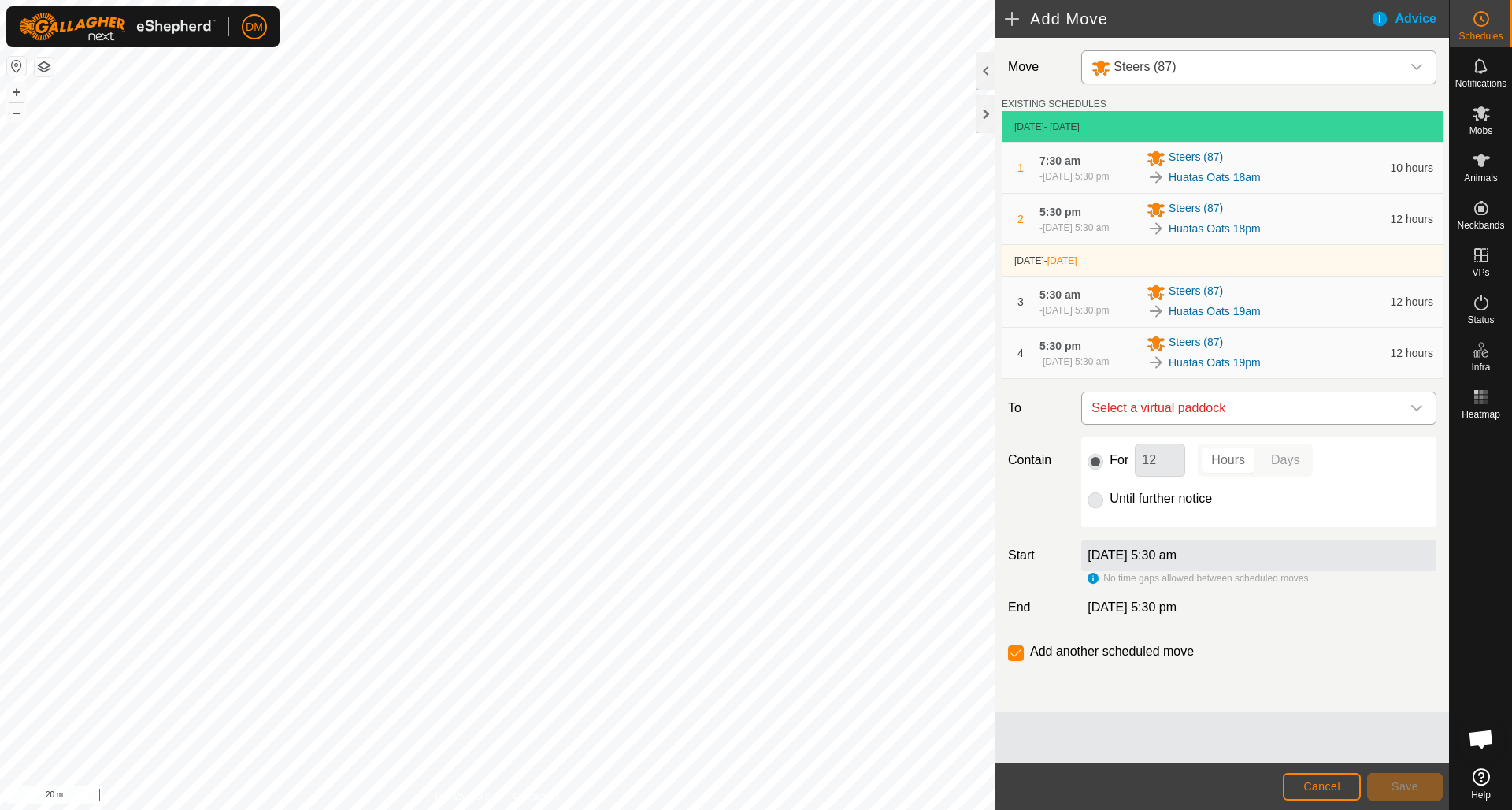
click at [1421, 414] on icon "dropdown trigger" at bounding box center [1416, 407] width 13 height 13
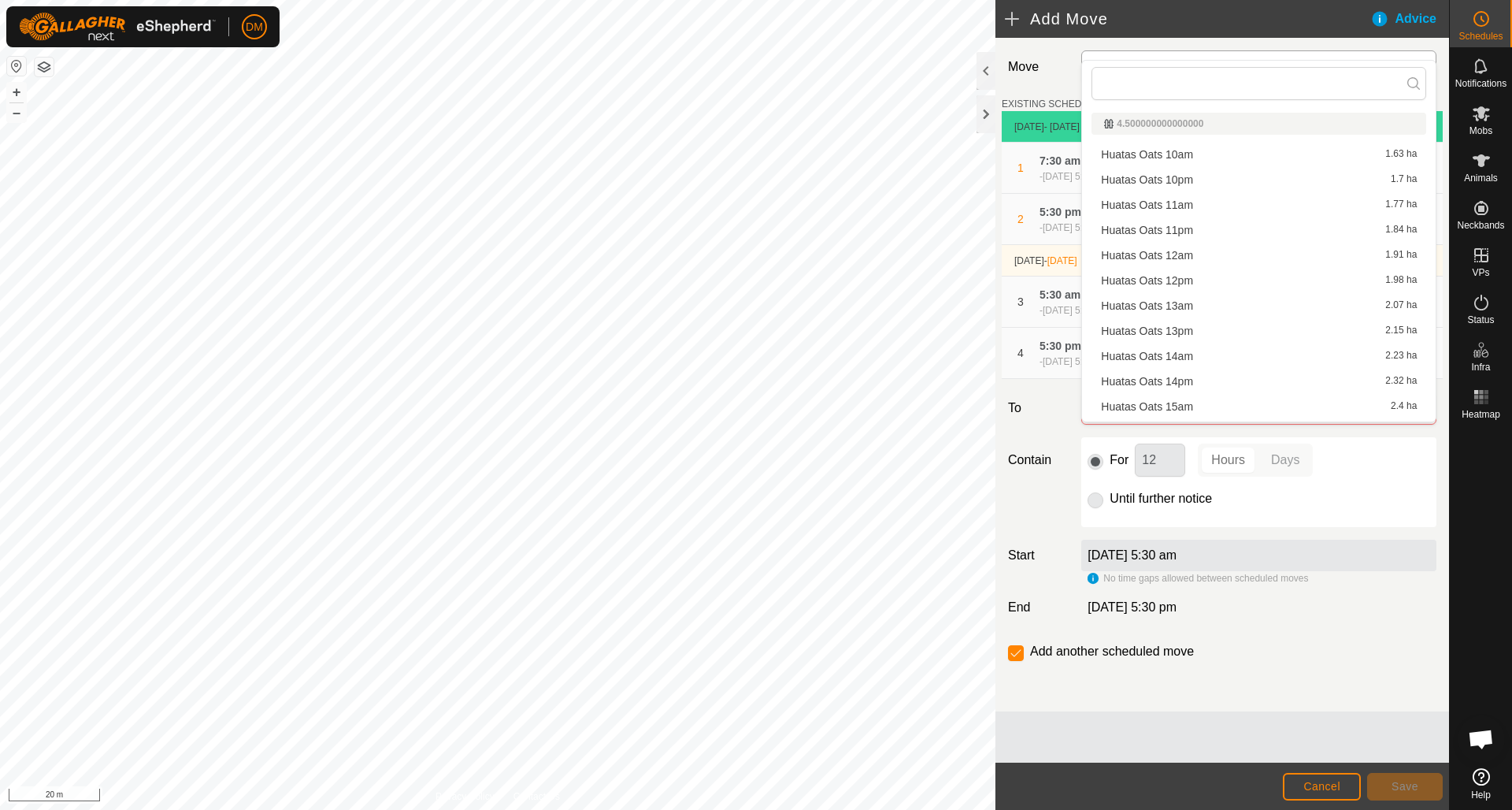
click at [1395, 624] on div "Move Steers (87) EXISTING SCHEDULES [DATE] - [DATE] 1 7:30 am [DATE], 5:30 pm S…" at bounding box center [1222, 374] width 454 height 673
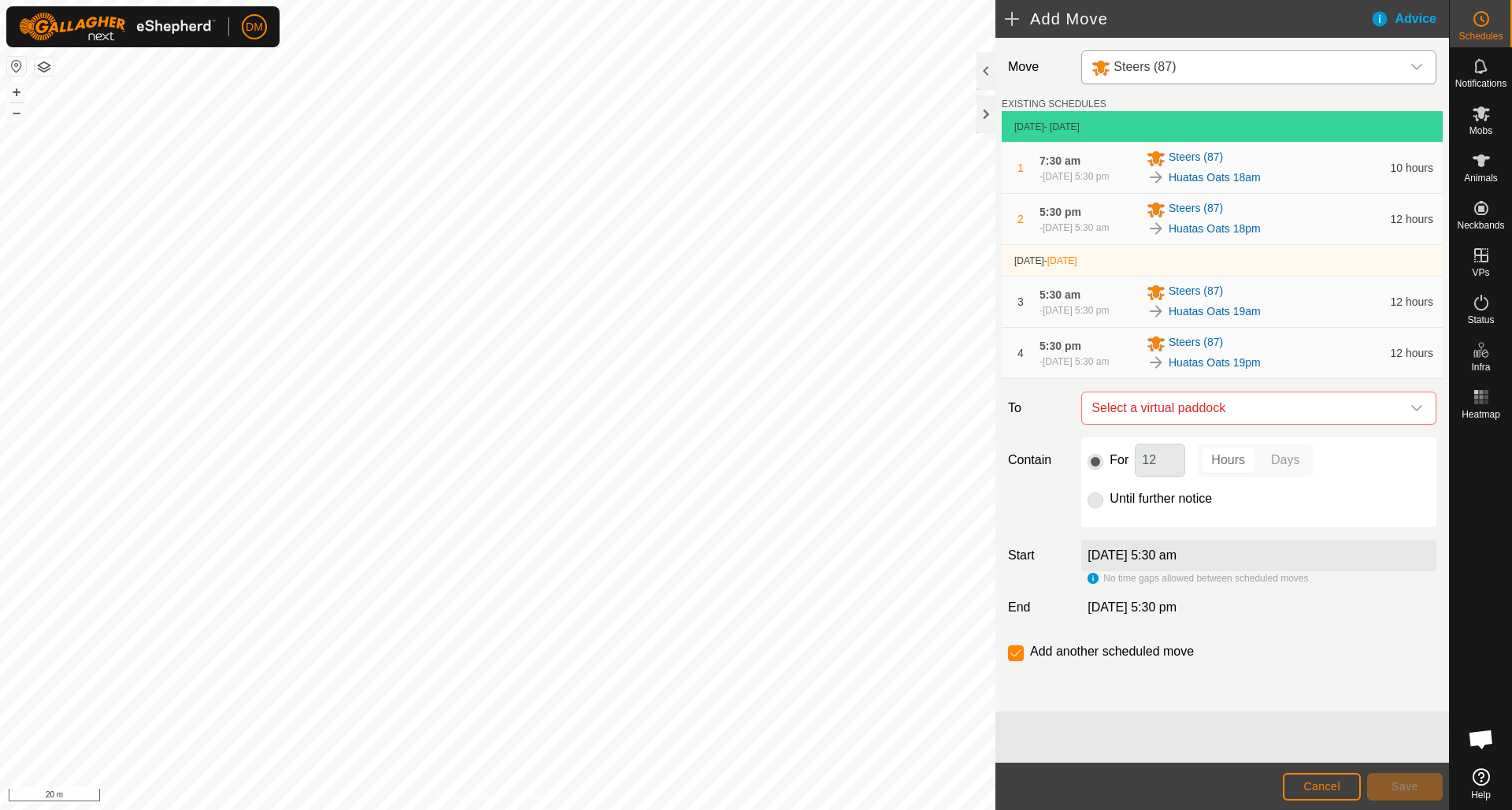
click at [1373, 372] on div "Huatas Oats 19pm" at bounding box center [1264, 362] width 235 height 19
click at [1328, 782] on span "Cancel" at bounding box center [1321, 785] width 37 height 13
